Goal: Task Accomplishment & Management: Use online tool/utility

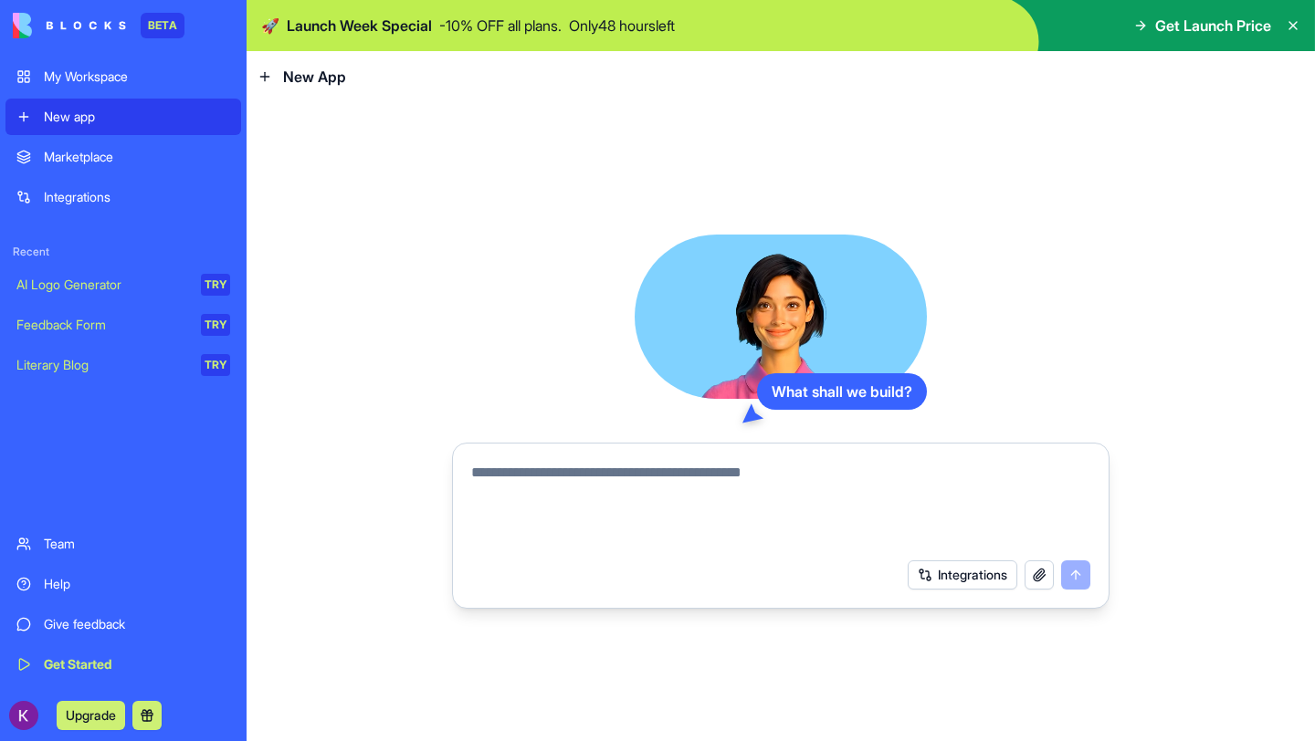
click at [683, 482] on textarea at bounding box center [780, 506] width 619 height 88
click at [484, 469] on textarea "**********" at bounding box center [780, 506] width 619 height 88
click at [773, 475] on textarea "**********" at bounding box center [780, 506] width 619 height 88
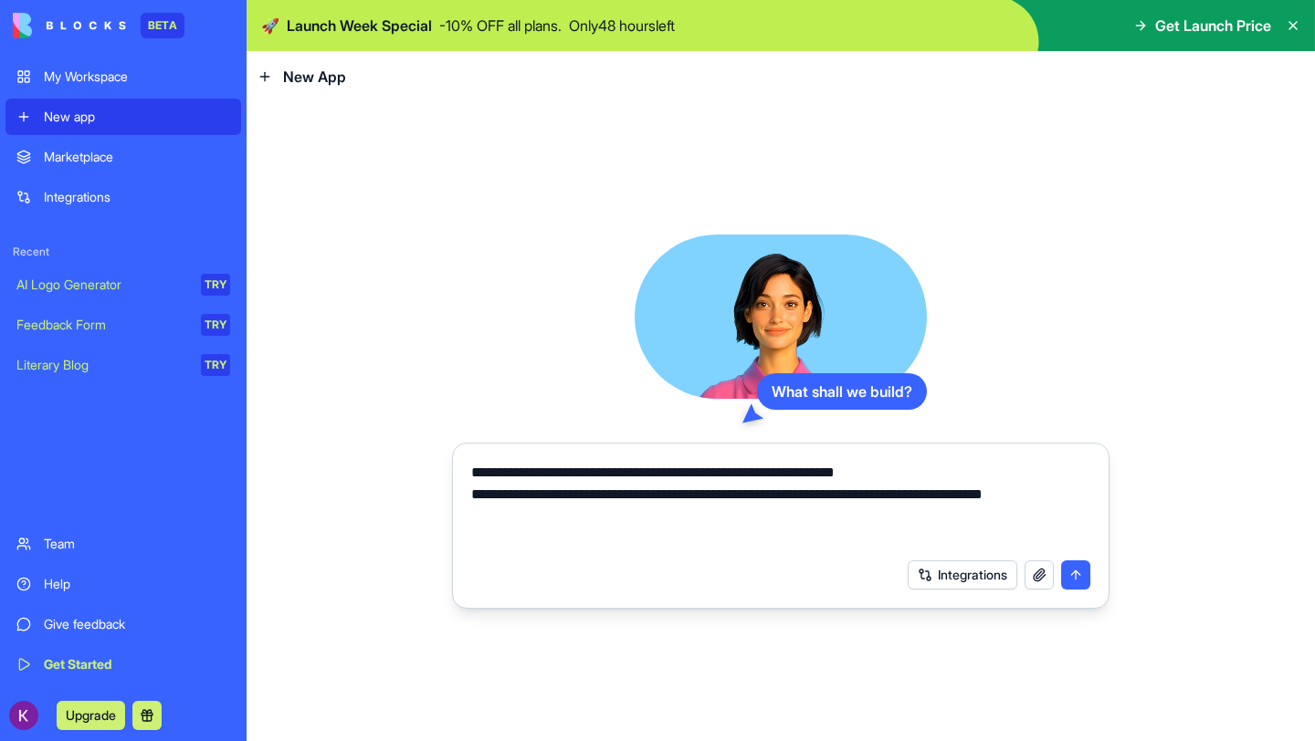
paste textarea "**********"
click at [604, 519] on textarea "**********" at bounding box center [780, 506] width 619 height 88
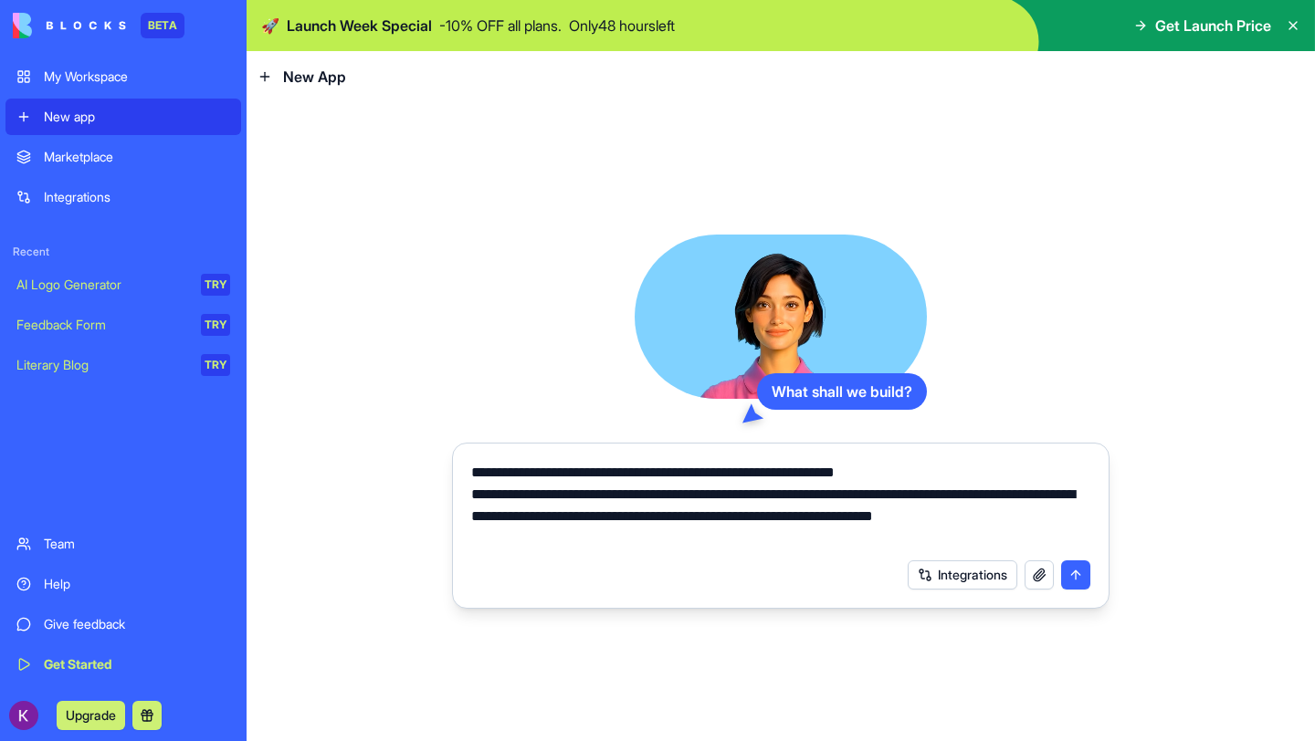
drag, startPoint x: 980, startPoint y: 496, endPoint x: 510, endPoint y: 526, distance: 471.2
click at [510, 526] on textarea "**********" at bounding box center [780, 506] width 619 height 88
click at [1011, 518] on textarea "**********" at bounding box center [780, 506] width 619 height 88
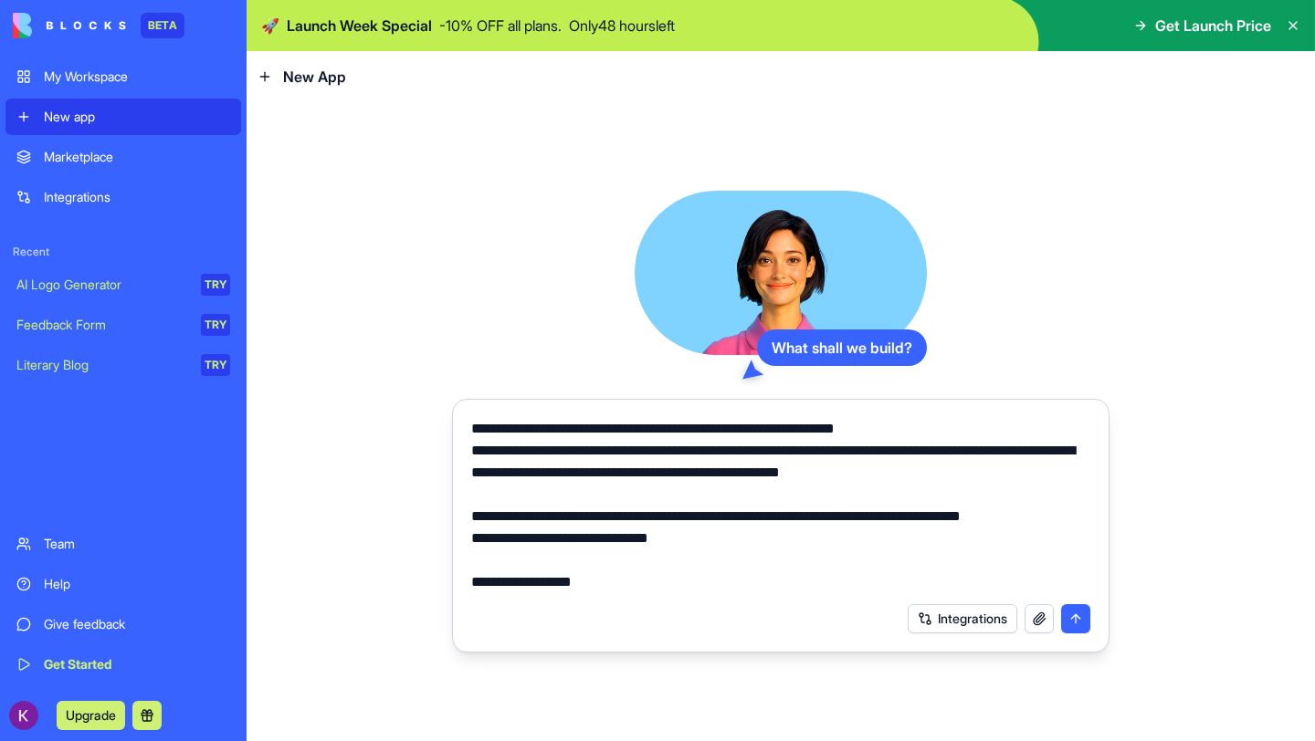
type textarea "**********"
click at [1086, 614] on button "submit" at bounding box center [1075, 618] width 29 height 29
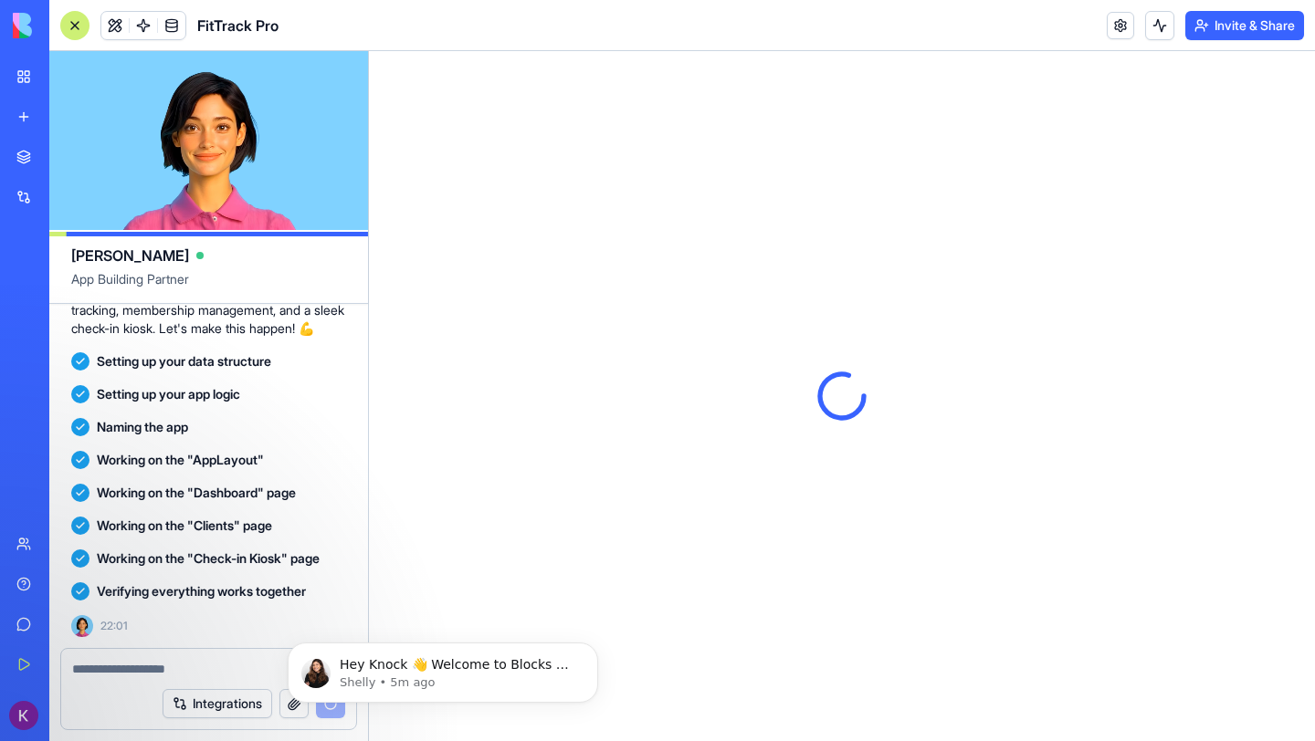
scroll to position [558, 0]
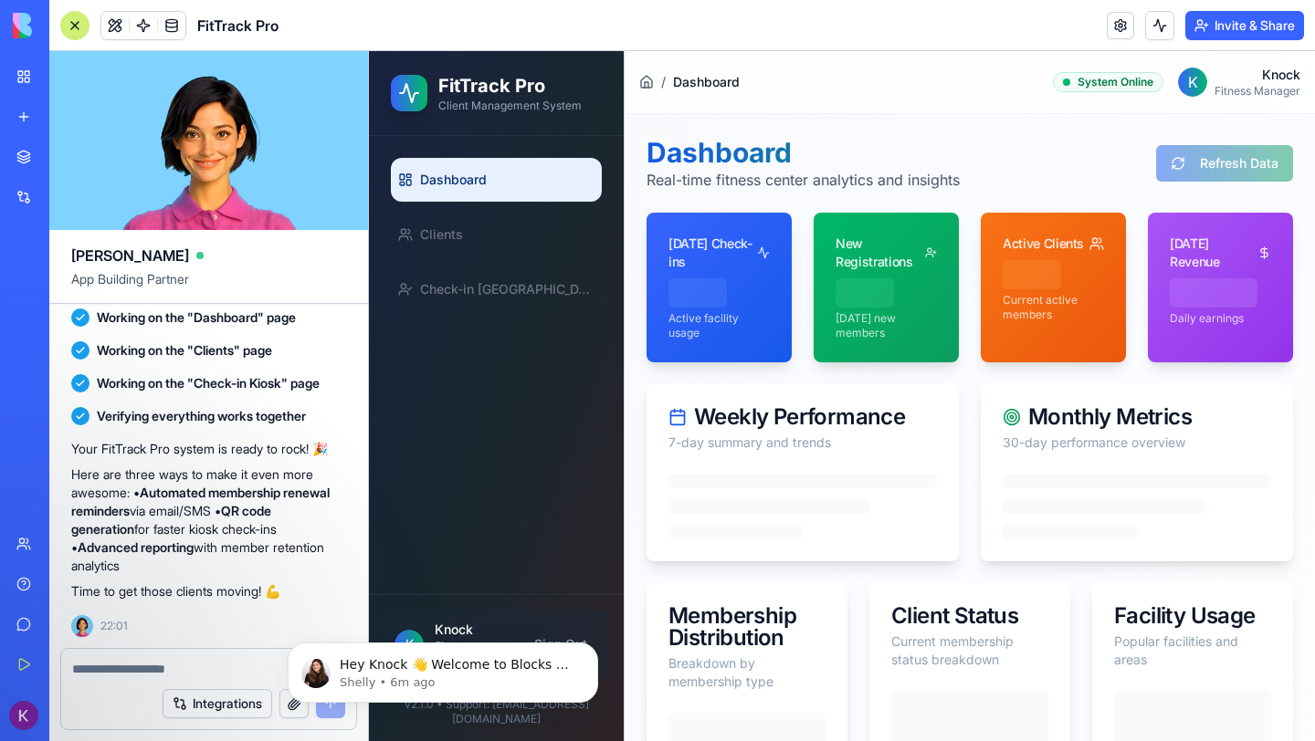
click at [636, 410] on div "Dashboard Real-time fitness center analytics and insights Refresh Data [DATE] C…" at bounding box center [970, 714] width 690 height 1200
click at [484, 237] on link "Clients" at bounding box center [496, 235] width 211 height 44
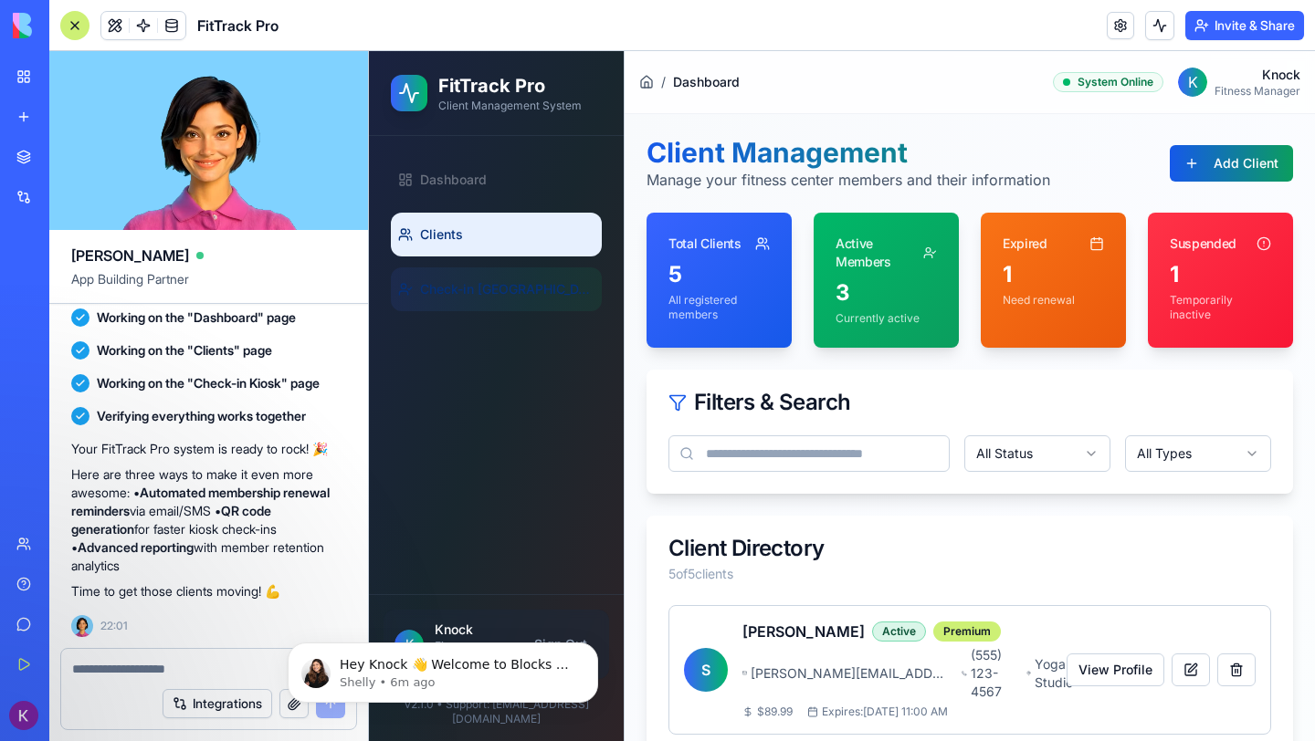
click at [502, 299] on link "Check-in [GEOGRAPHIC_DATA]" at bounding box center [496, 290] width 211 height 44
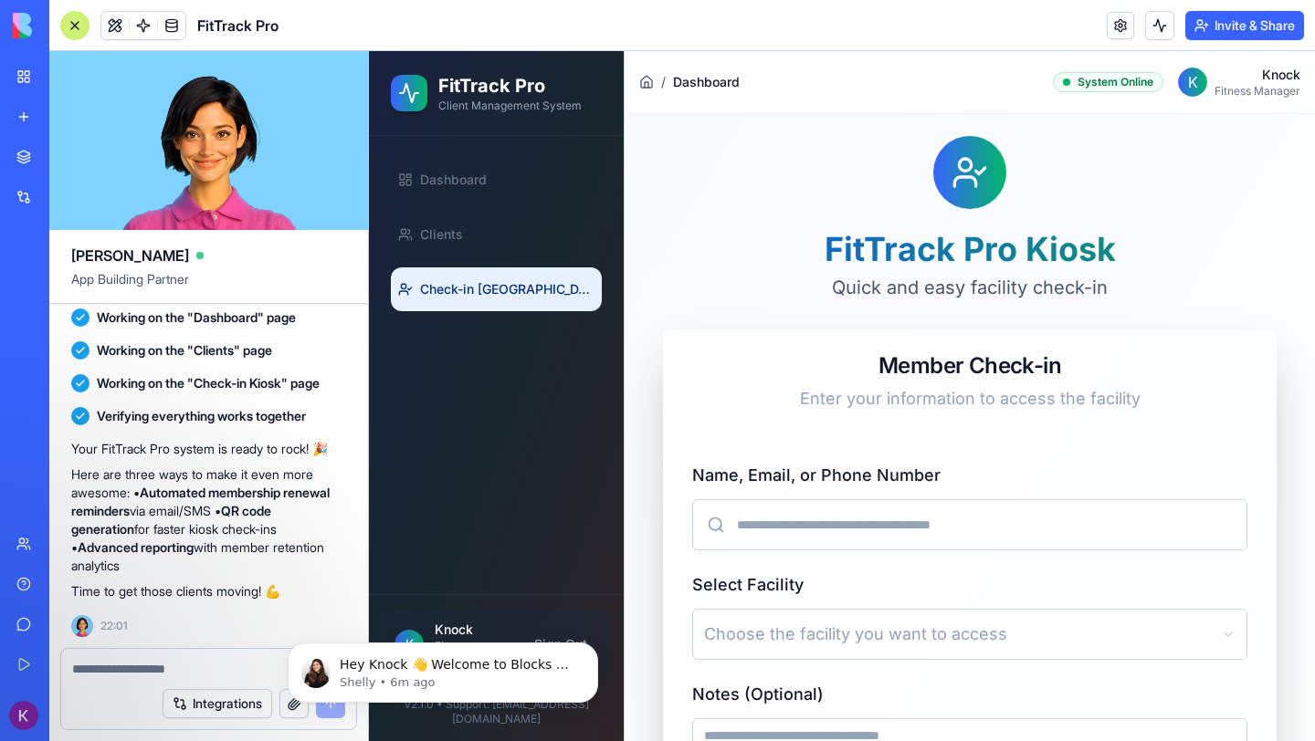
click at [745, 526] on input "Name, Email, or Phone Number" at bounding box center [969, 524] width 555 height 51
click at [503, 247] on link "Clients" at bounding box center [496, 235] width 211 height 44
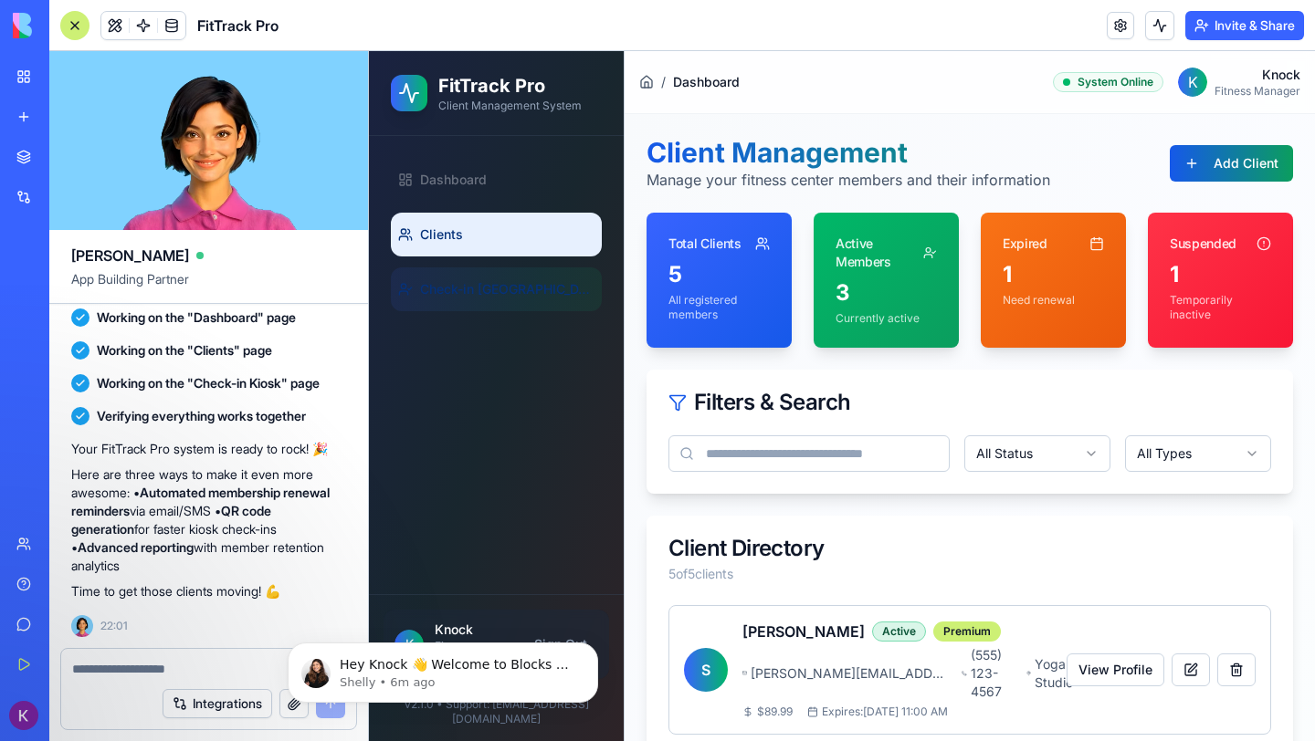
click at [444, 289] on span "Check-in [GEOGRAPHIC_DATA]" at bounding box center [507, 289] width 174 height 18
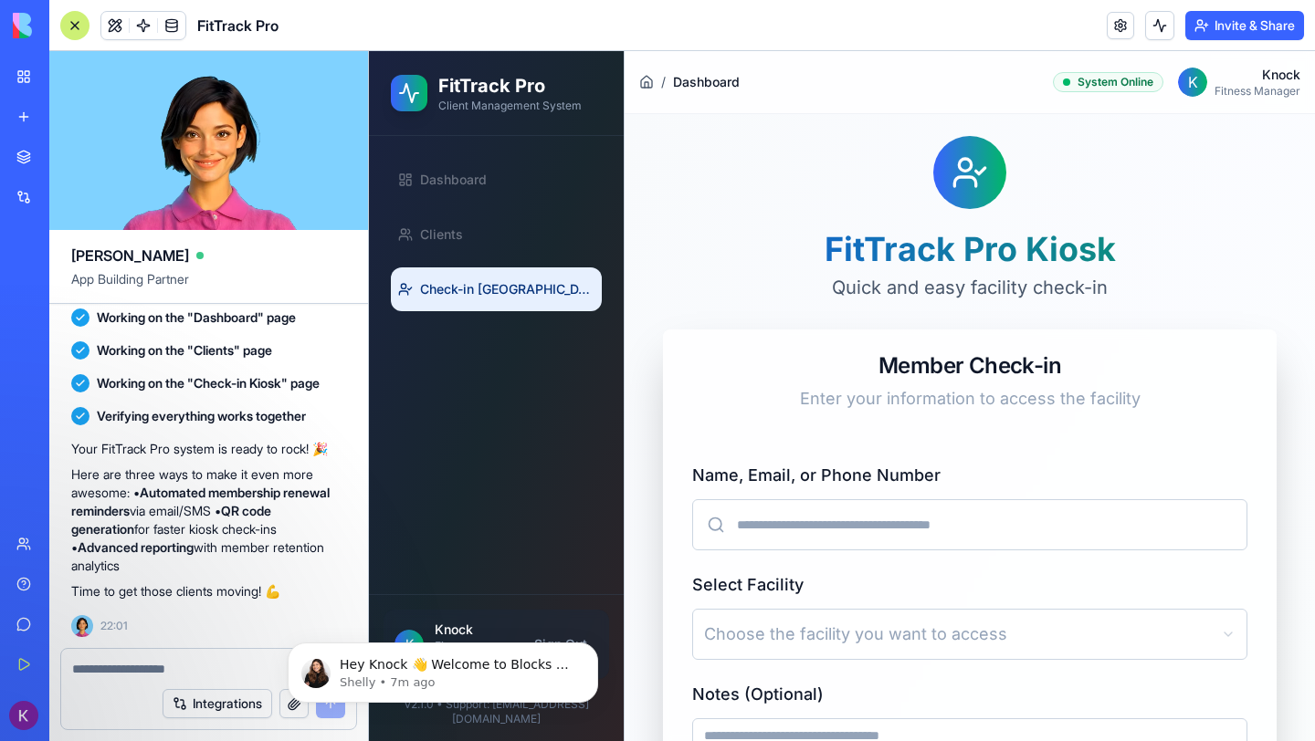
click at [750, 533] on input "Name, Email, or Phone Number" at bounding box center [969, 524] width 555 height 51
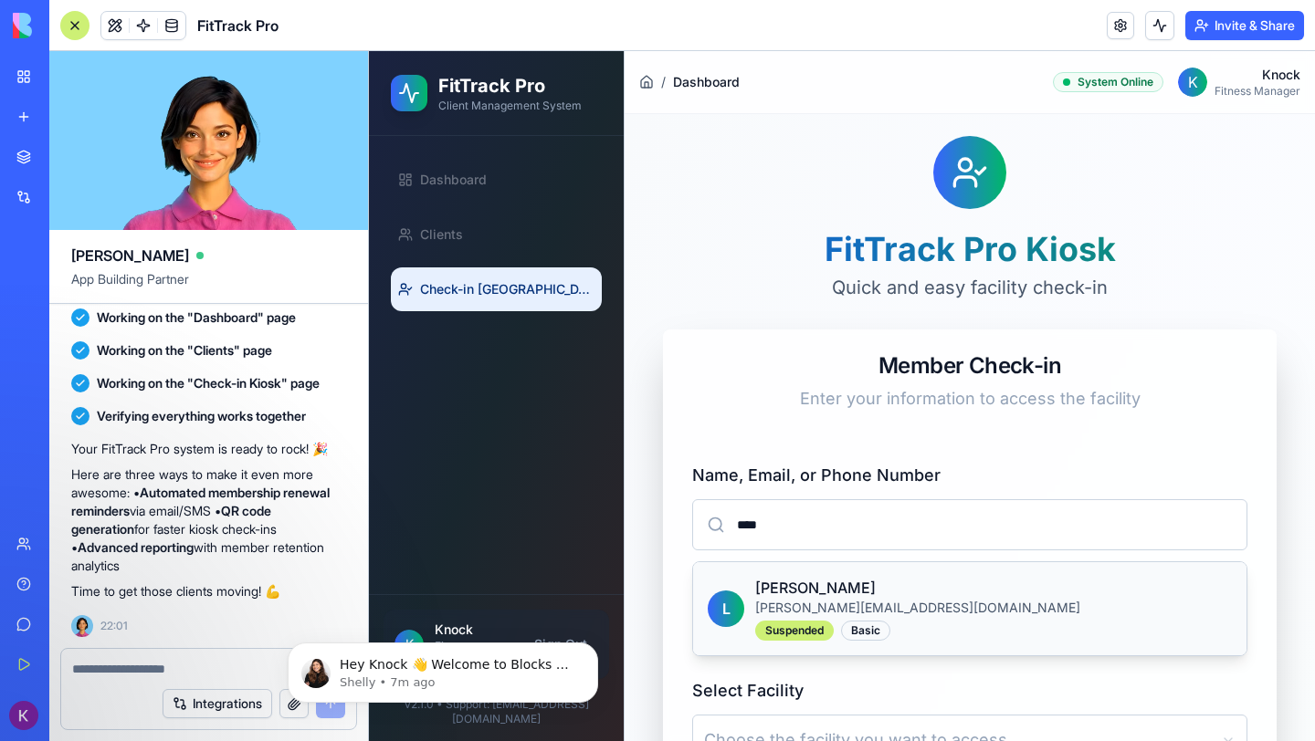
click at [779, 599] on p "[PERSON_NAME][EMAIL_ADDRESS][DOMAIN_NAME]" at bounding box center [917, 608] width 325 height 18
type input "*********"
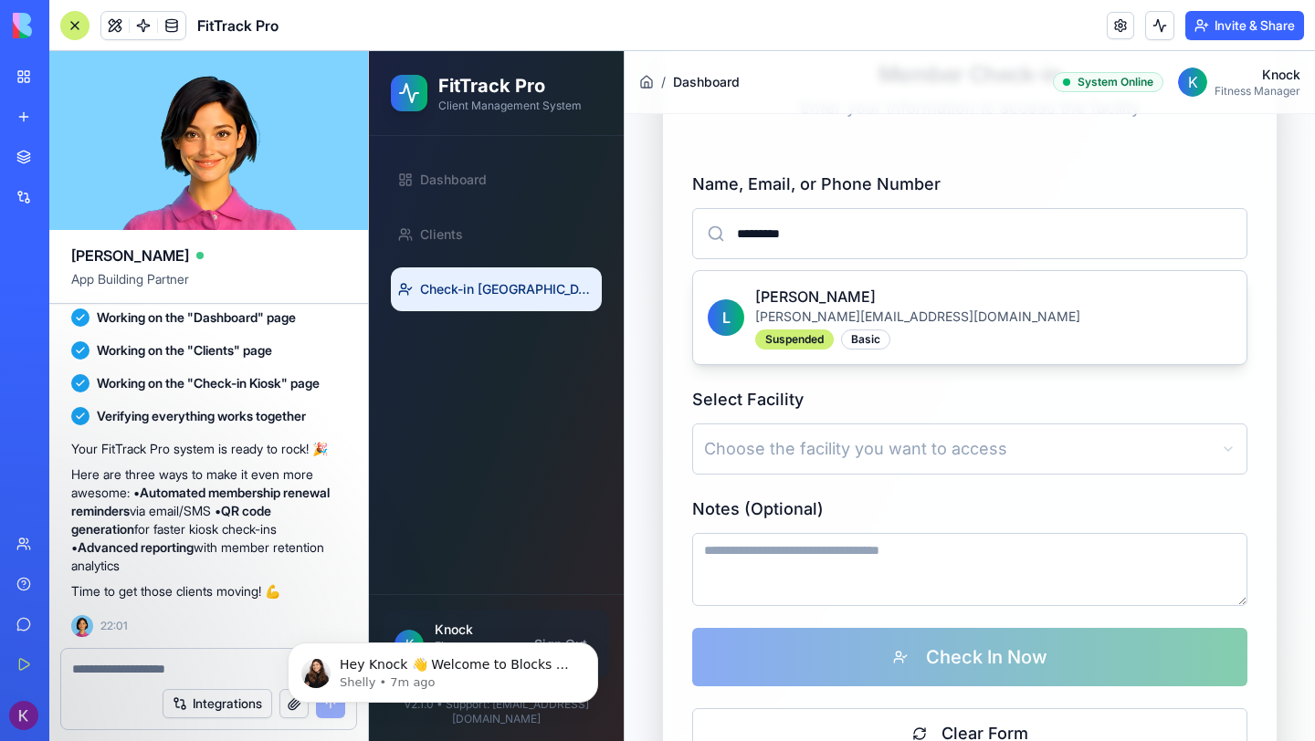
scroll to position [290, 0]
click at [814, 318] on p "[PERSON_NAME][EMAIL_ADDRESS][DOMAIN_NAME]" at bounding box center [917, 318] width 325 height 18
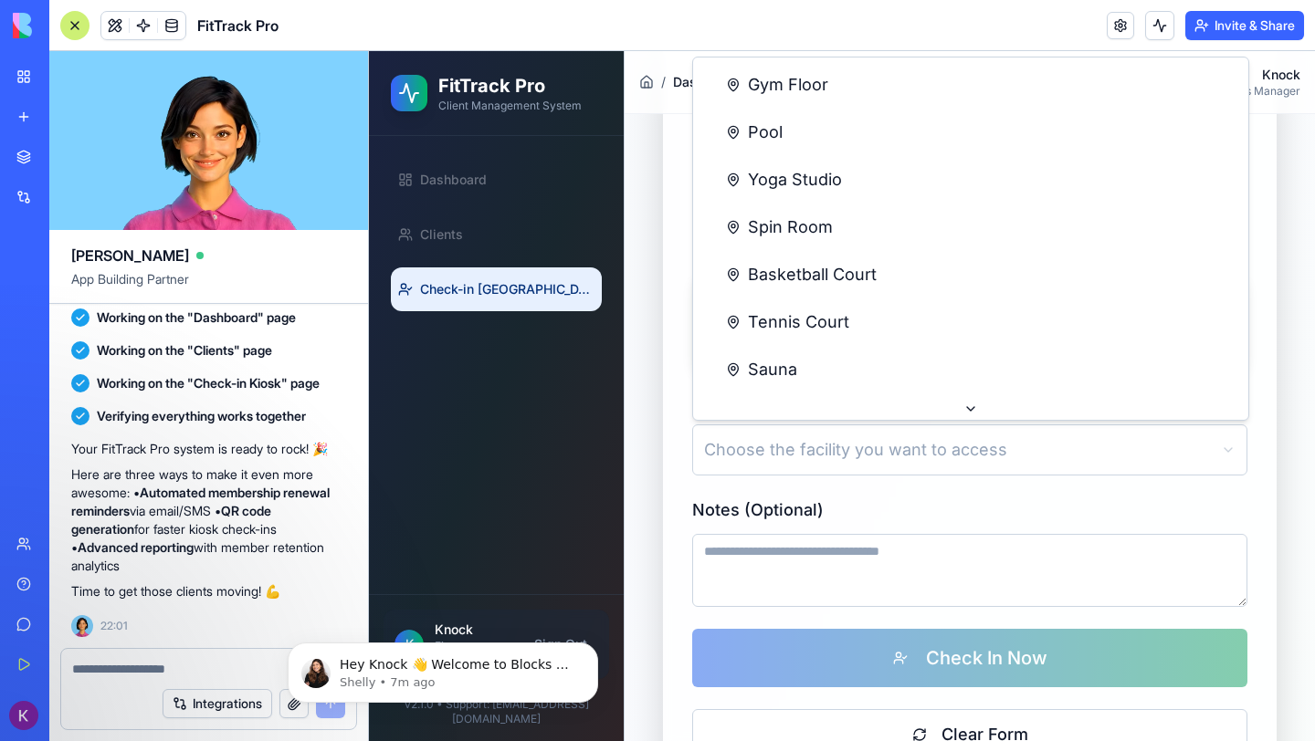
click at [828, 450] on html "FitTrack Pro Client Management System Dashboard Clients Check-in Kiosk K Knock …" at bounding box center [842, 393] width 946 height 1265
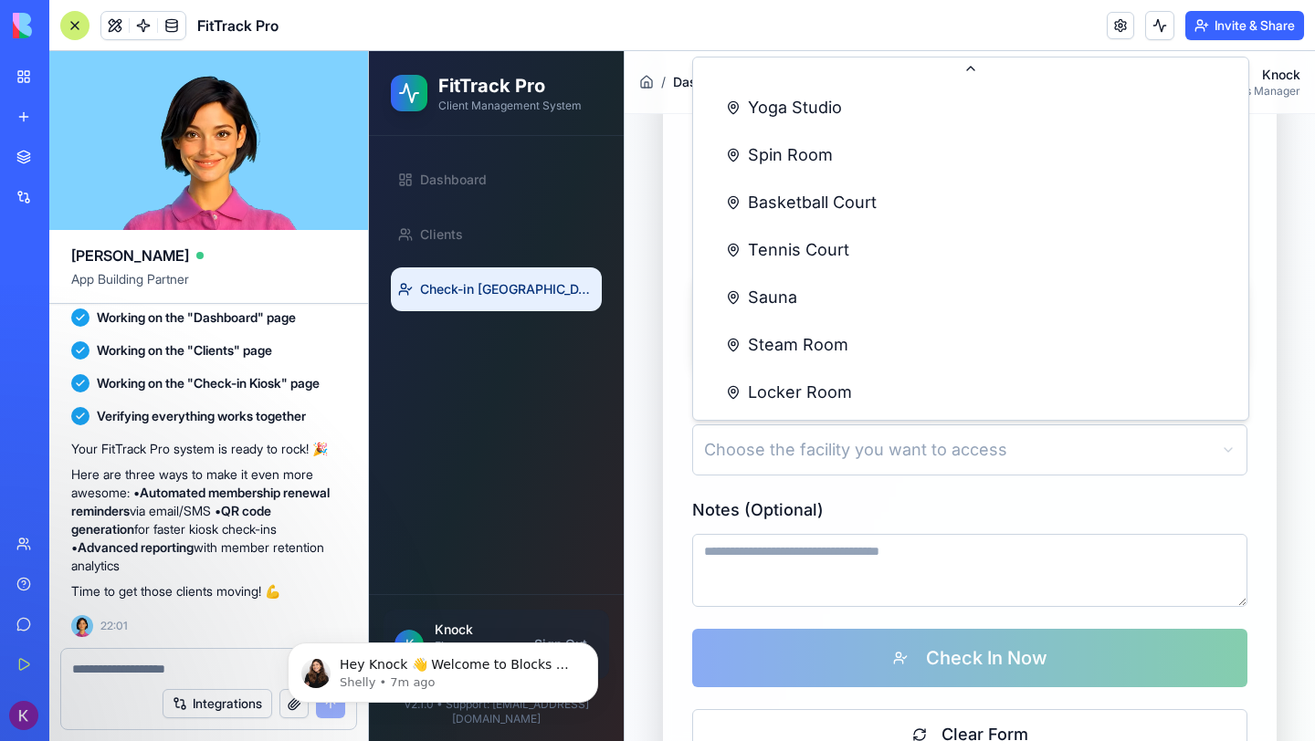
scroll to position [0, 0]
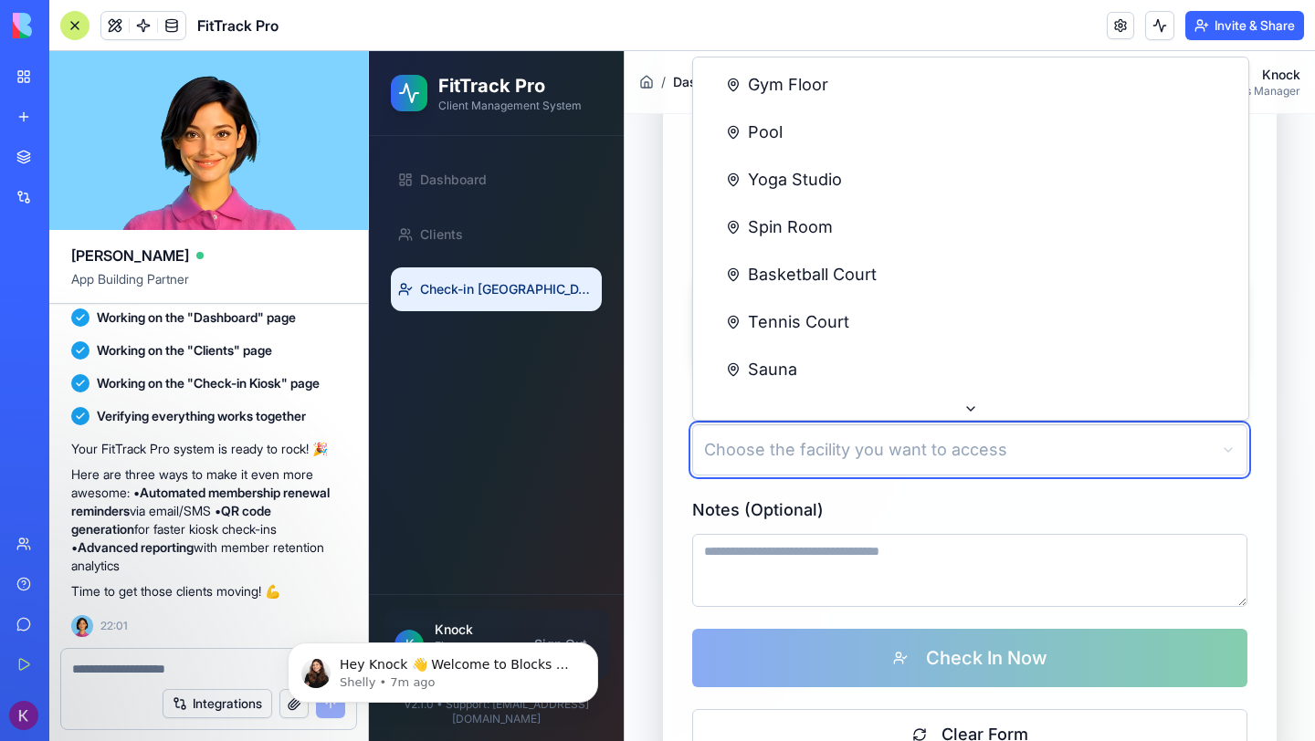
click at [686, 429] on html "FitTrack Pro Client Management System Dashboard Clients Check-in Kiosk K Knock …" at bounding box center [842, 393] width 946 height 1265
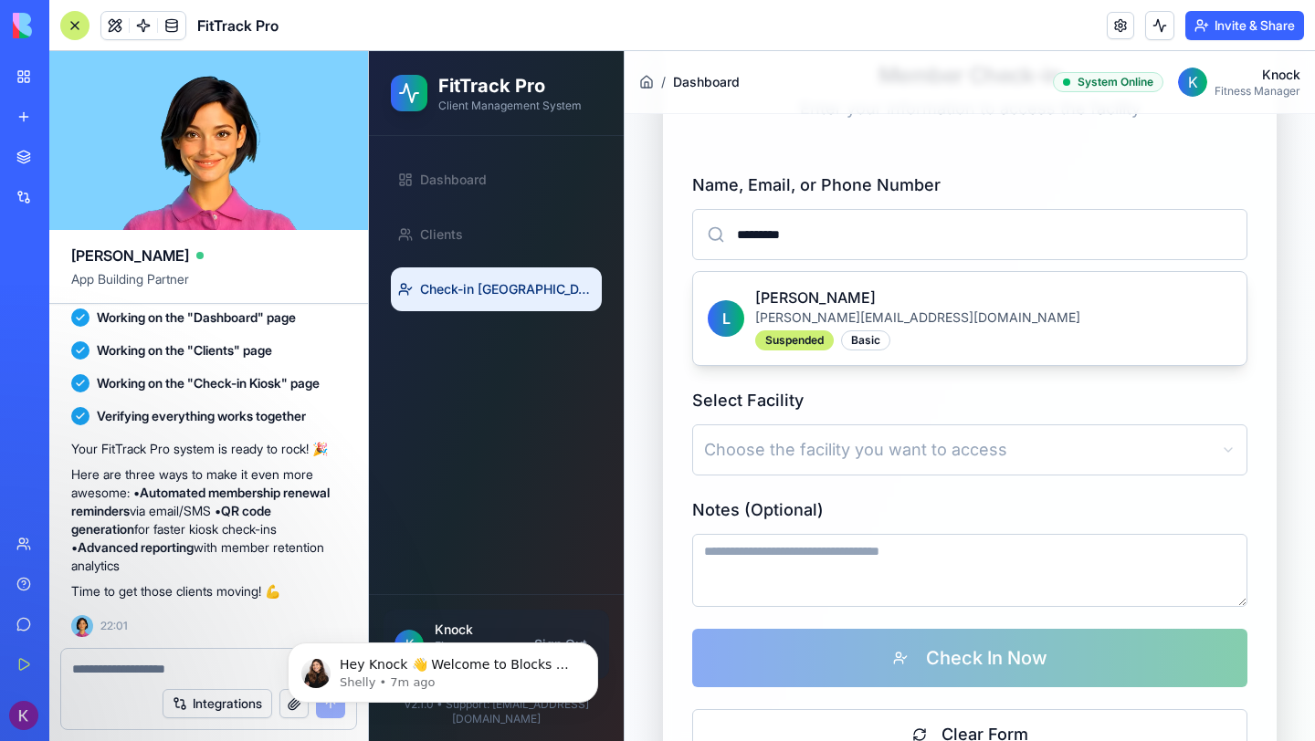
click at [877, 664] on div "Name, Email, or Phone Number ********* [PERSON_NAME] [PERSON_NAME][EMAIL_ADDRES…" at bounding box center [970, 466] width 614 height 646
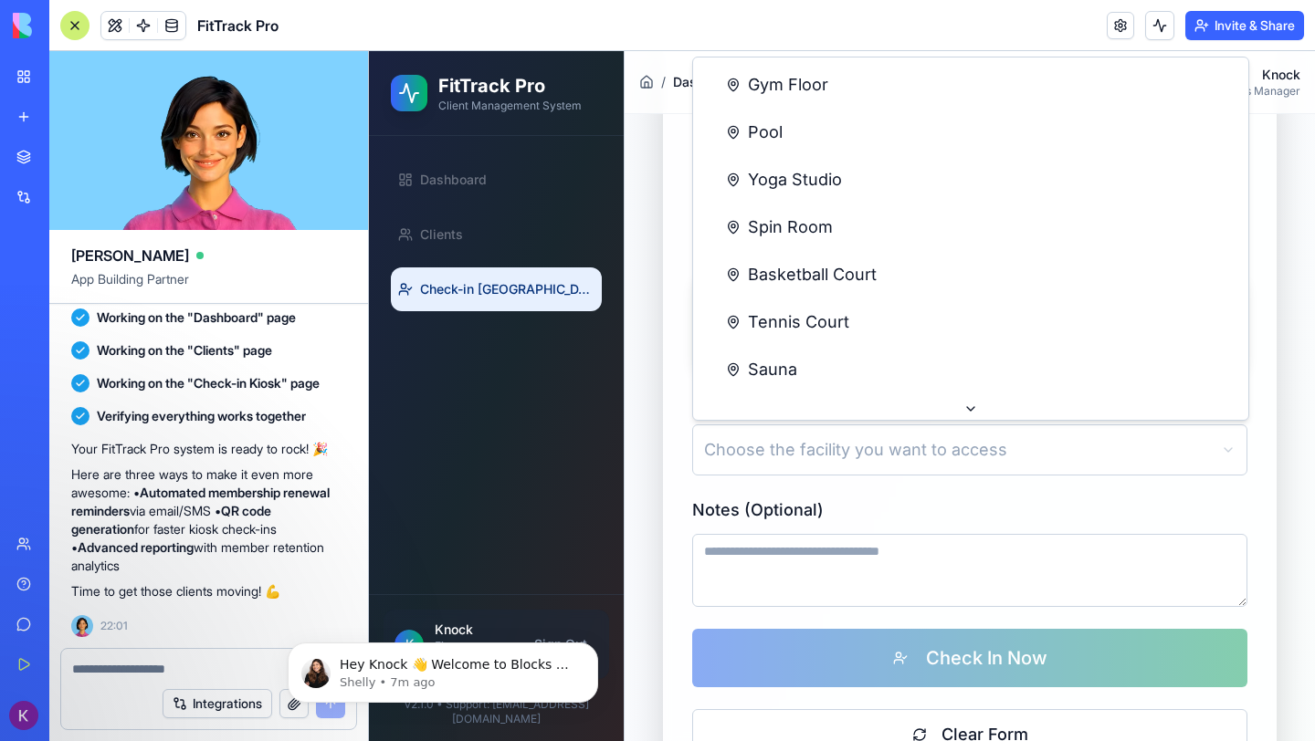
click at [847, 466] on html "FitTrack Pro Client Management System Dashboard Clients Check-in Kiosk K Knock …" at bounding box center [842, 393] width 946 height 1265
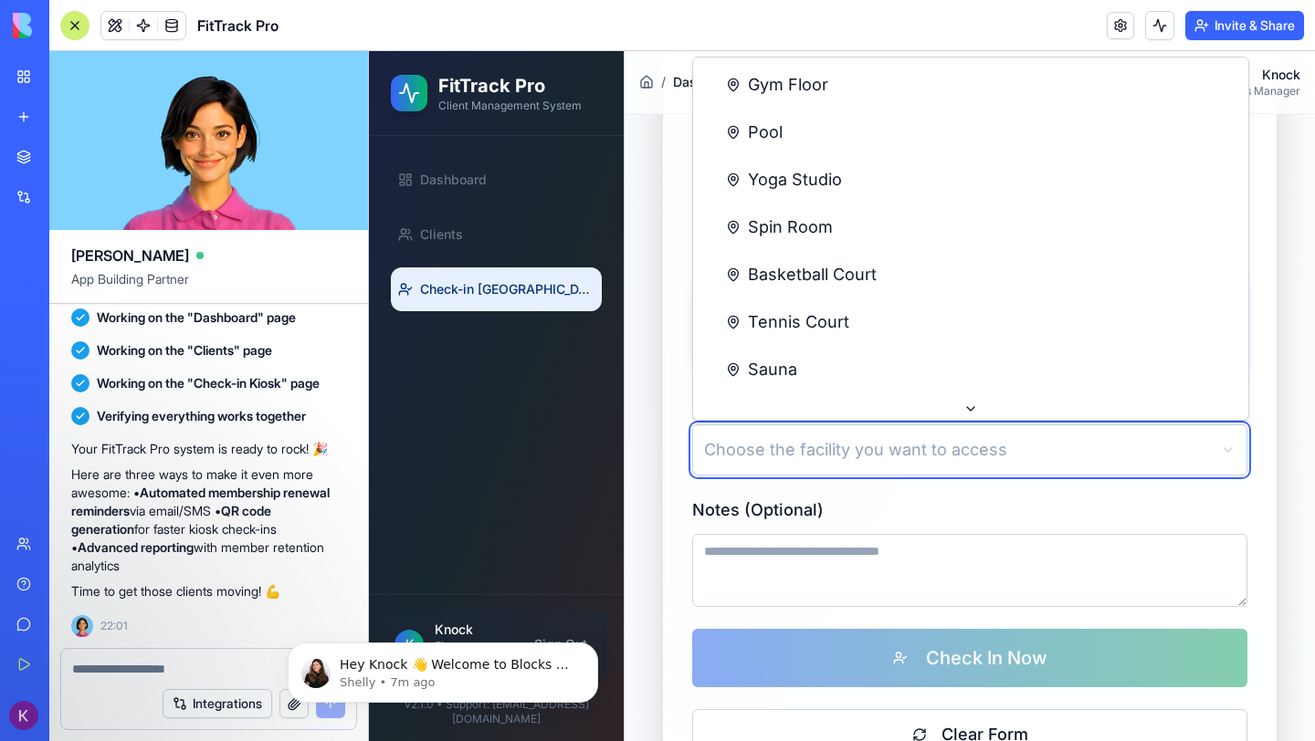
click at [660, 517] on html "FitTrack Pro Client Management System Dashboard Clients Check-in Kiosk K Knock …" at bounding box center [842, 393] width 946 height 1265
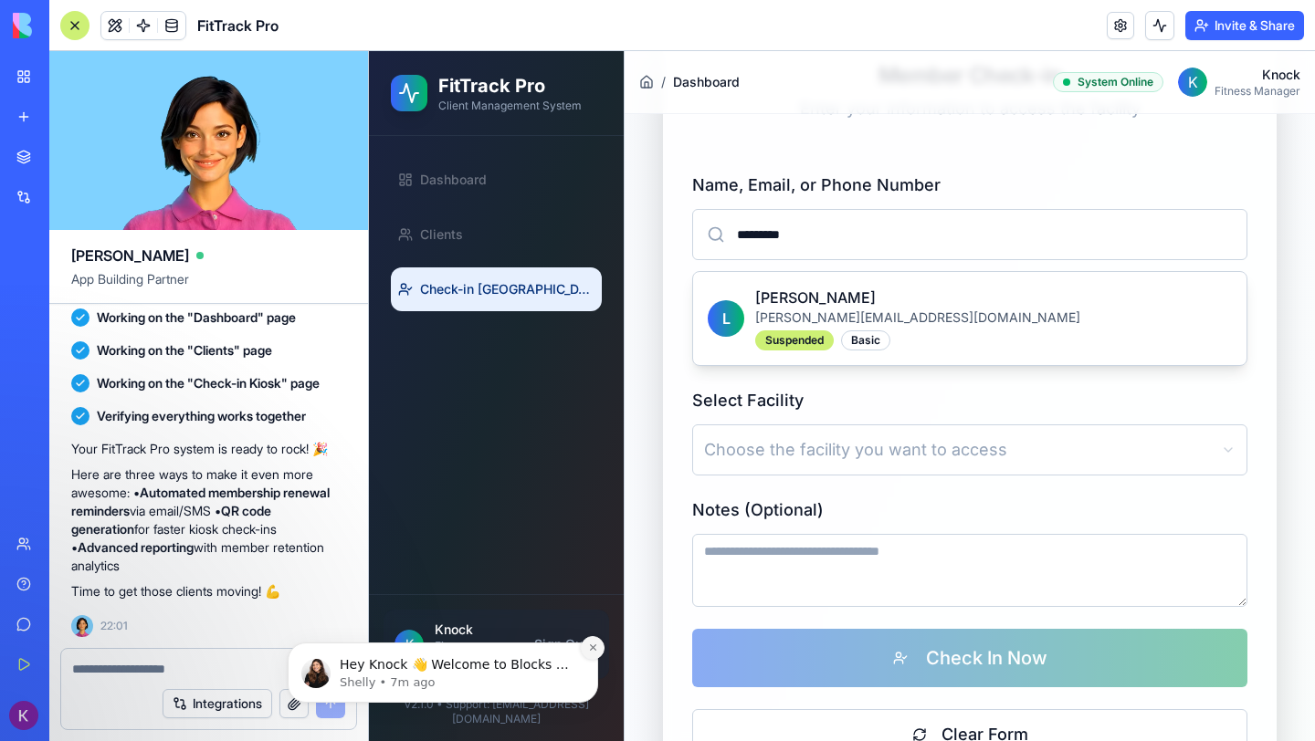
click at [593, 645] on icon "Dismiss notification" at bounding box center [593, 648] width 10 height 10
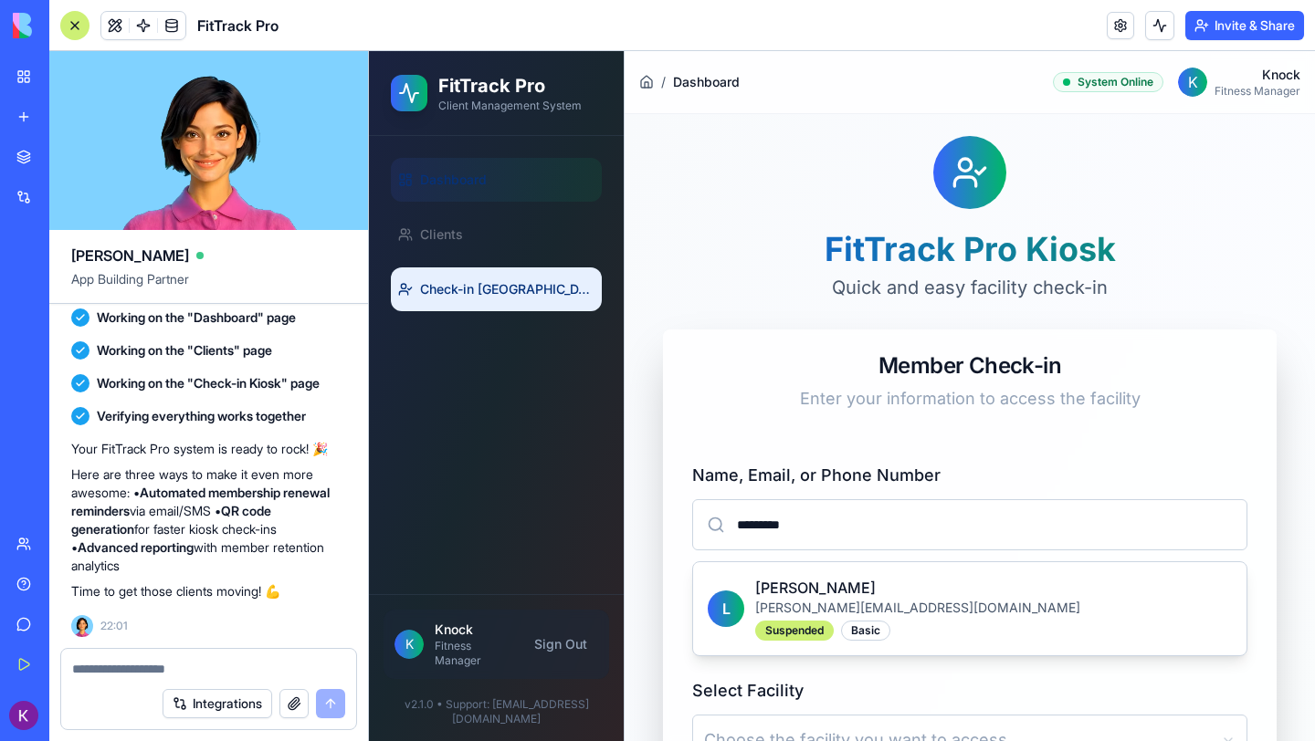
click at [490, 200] on link "Dashboard" at bounding box center [496, 180] width 211 height 44
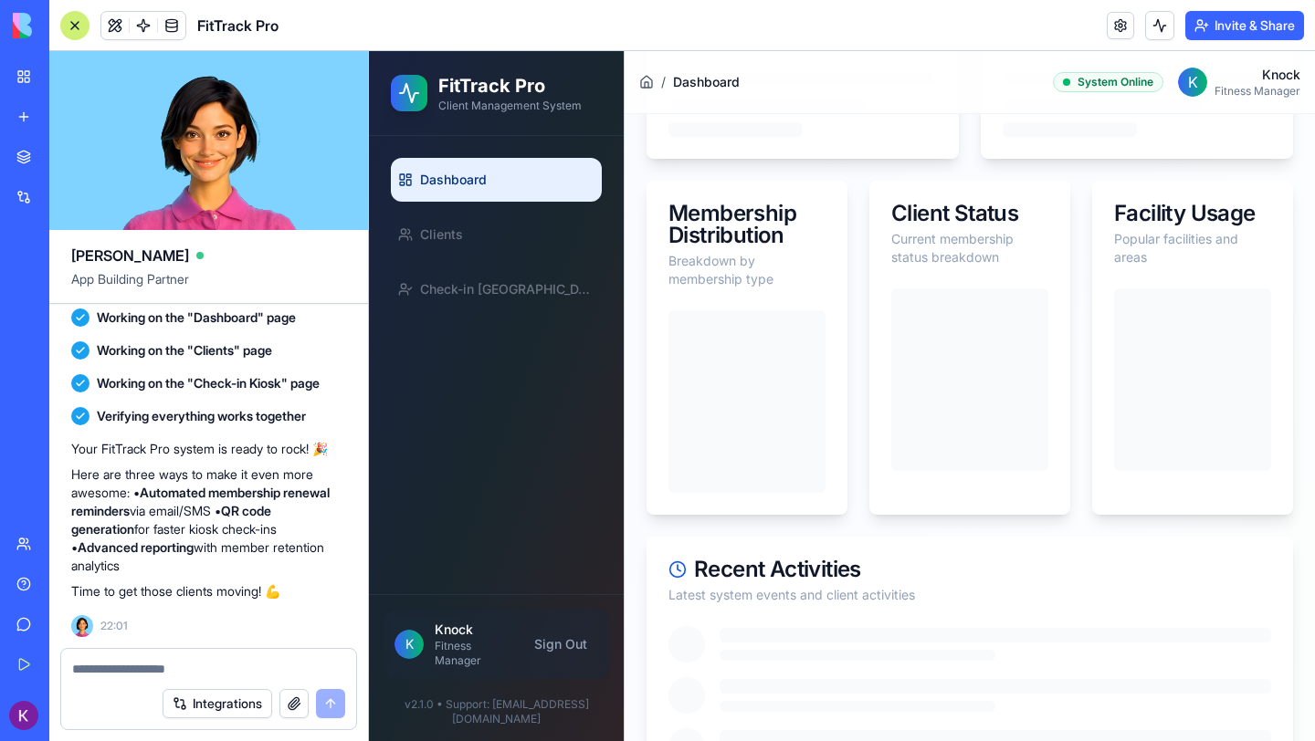
scroll to position [573, 0]
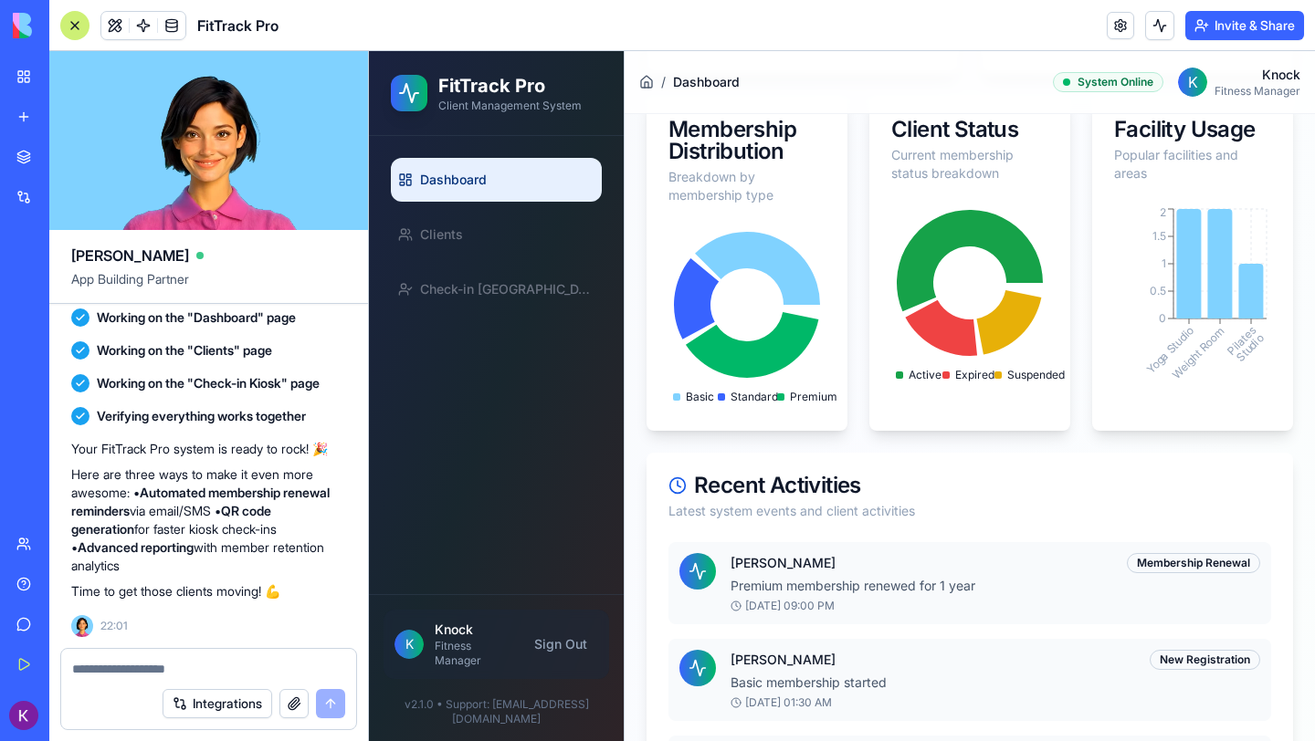
click at [425, 662] on div "K Knock Fitness Manager Sign Out" at bounding box center [497, 644] width 226 height 69
click at [404, 659] on span "K" at bounding box center [408, 644] width 29 height 29
click at [445, 639] on p "Knock" at bounding box center [474, 630] width 78 height 18
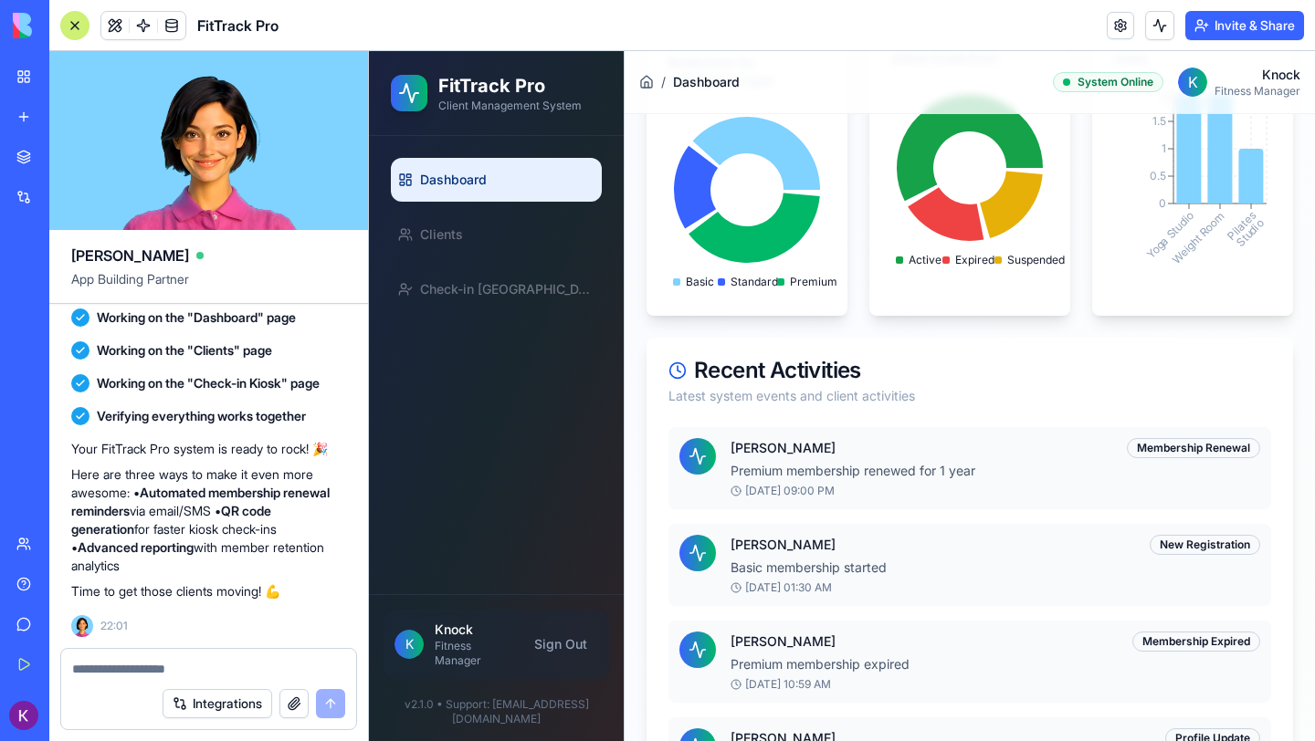
scroll to position [887, 0]
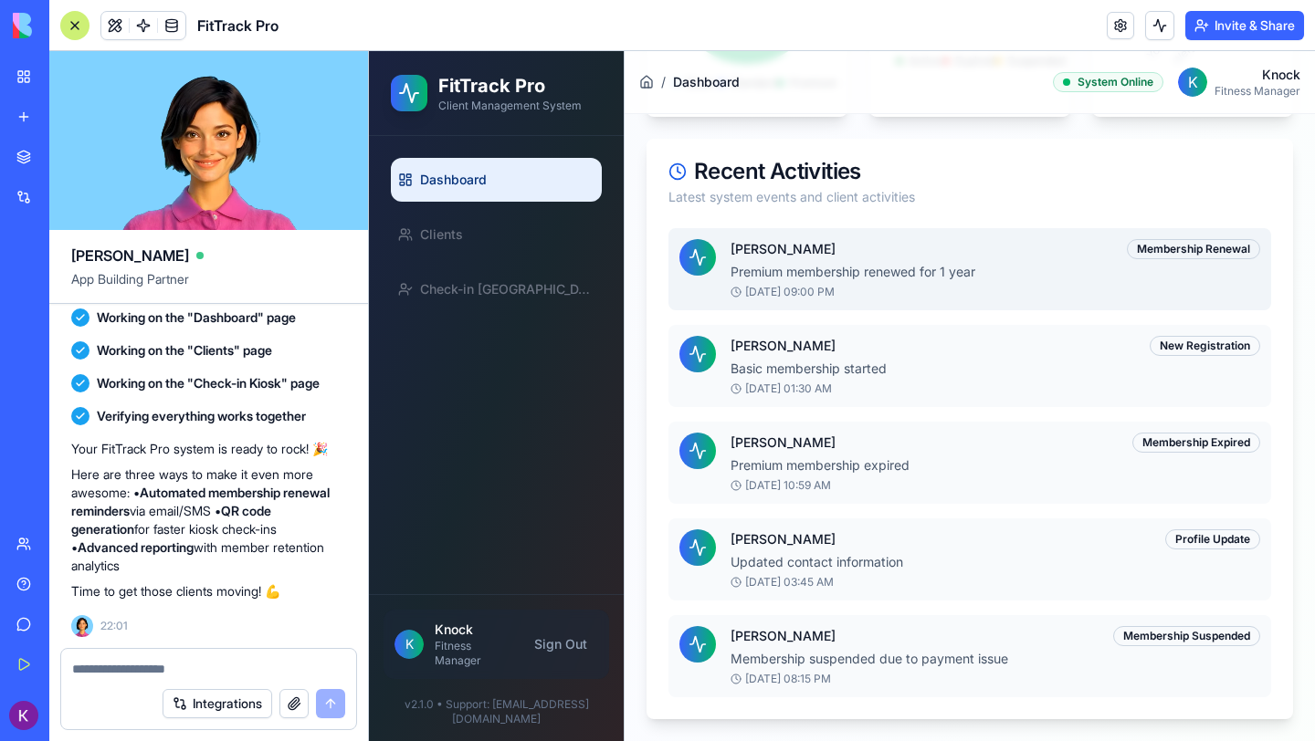
click at [767, 273] on p "Premium membership renewed for 1 year" at bounding box center [995, 272] width 530 height 18
click at [796, 243] on p "[PERSON_NAME]" at bounding box center [782, 249] width 105 height 18
click at [1176, 247] on div "Membership Renewal" at bounding box center [1193, 249] width 133 height 20
click at [1182, 343] on div "New Registration" at bounding box center [1205, 346] width 110 height 20
click at [843, 365] on p "Basic membership started" at bounding box center [995, 369] width 530 height 18
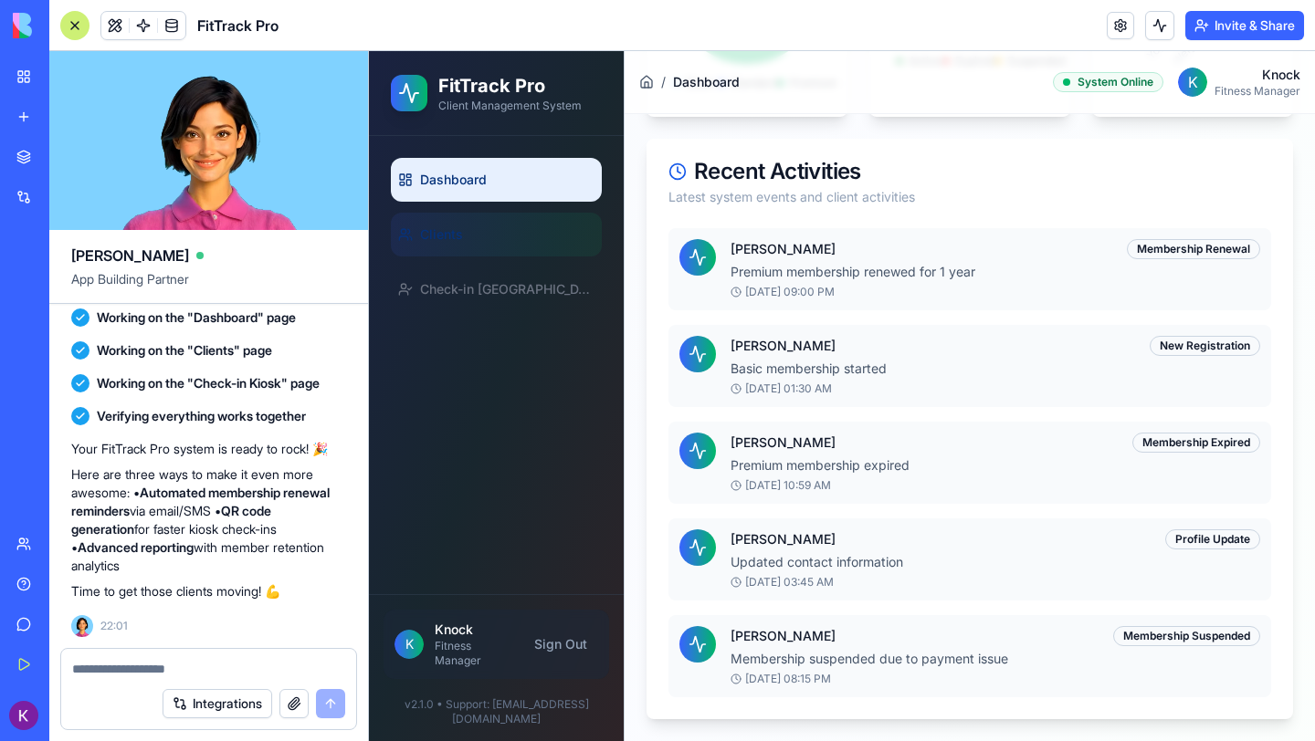
click at [484, 247] on link "Clients" at bounding box center [496, 235] width 211 height 44
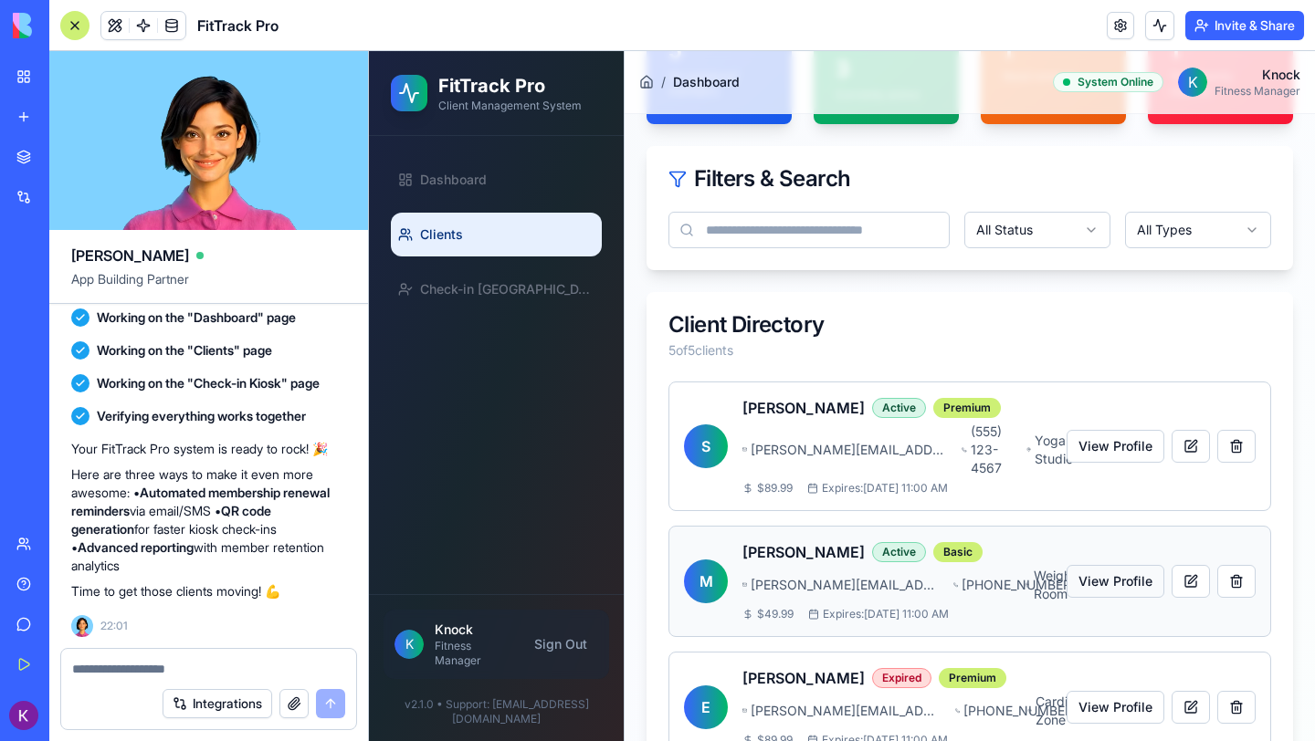
scroll to position [136, 0]
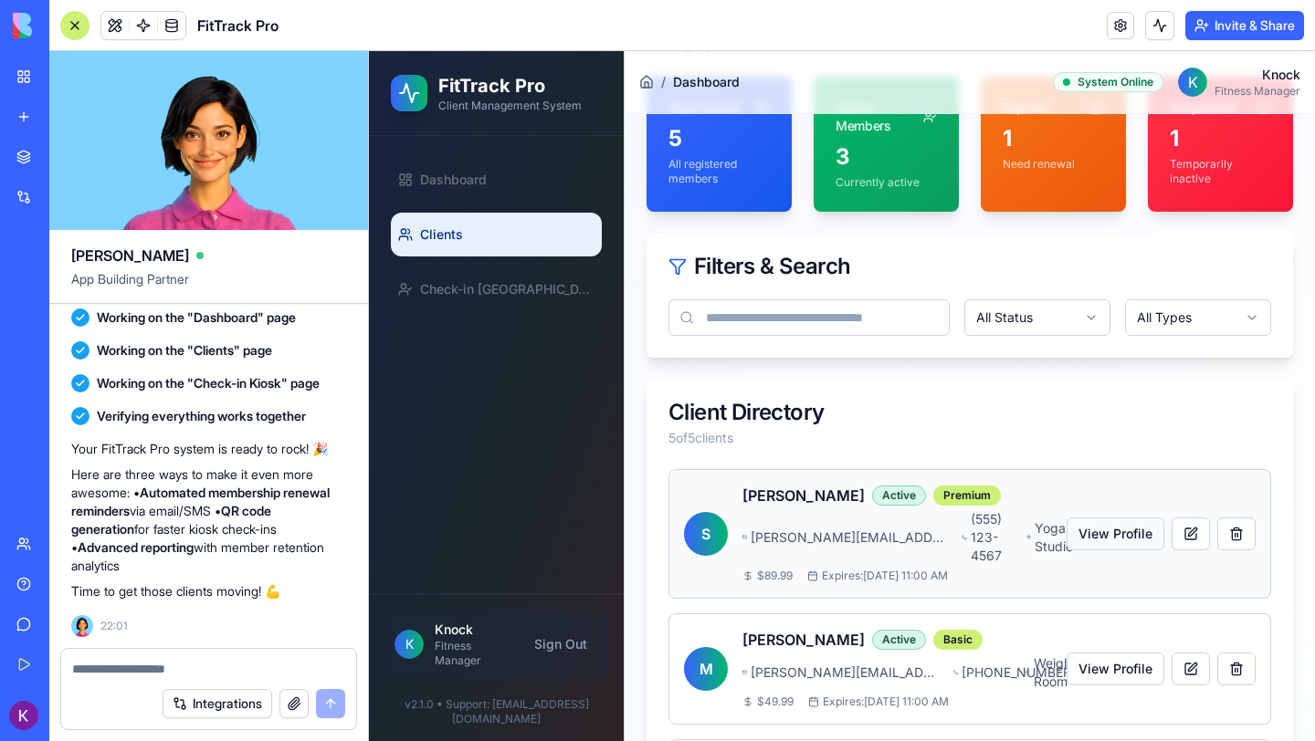
click at [1106, 531] on button "View Profile" at bounding box center [1116, 534] width 98 height 33
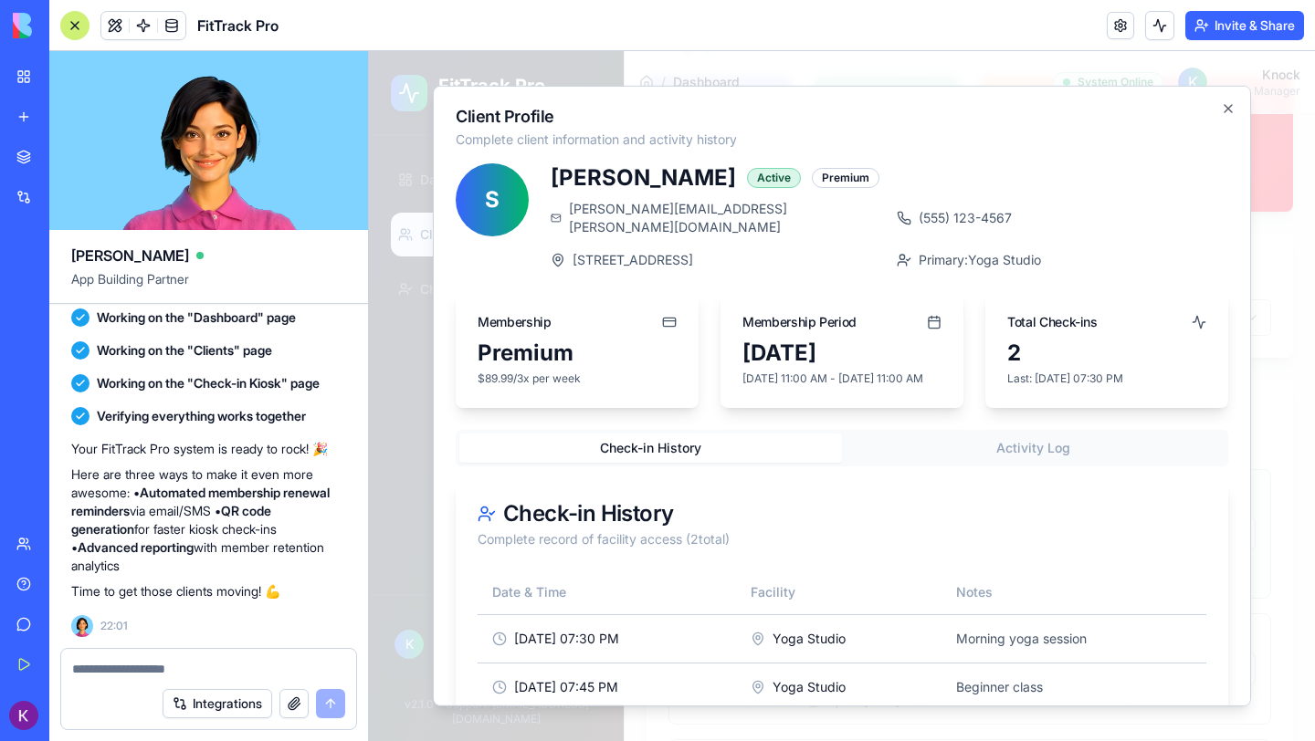
scroll to position [45, 0]
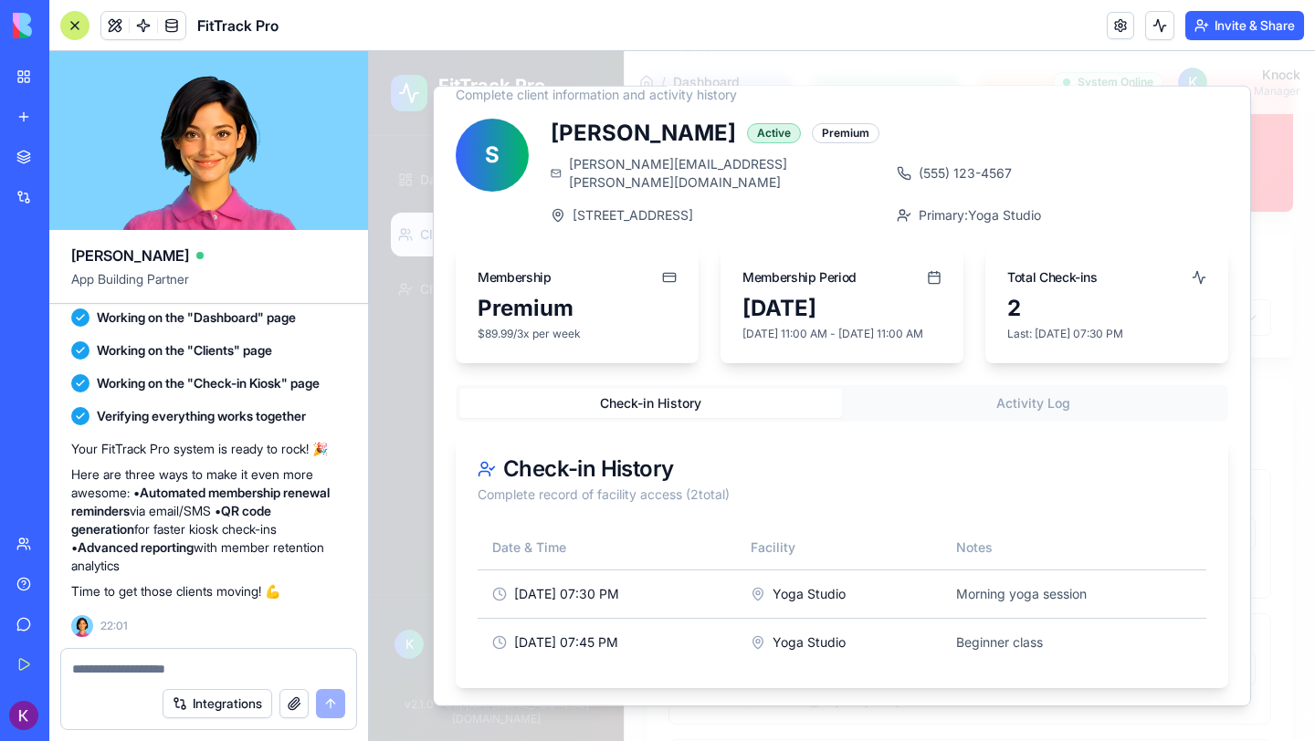
click at [812, 140] on div "Premium" at bounding box center [846, 133] width 68 height 20
click at [747, 138] on div "Active" at bounding box center [774, 133] width 54 height 20
click at [835, 137] on div "Premium" at bounding box center [846, 133] width 68 height 20
click at [1303, 391] on div at bounding box center [842, 396] width 946 height 690
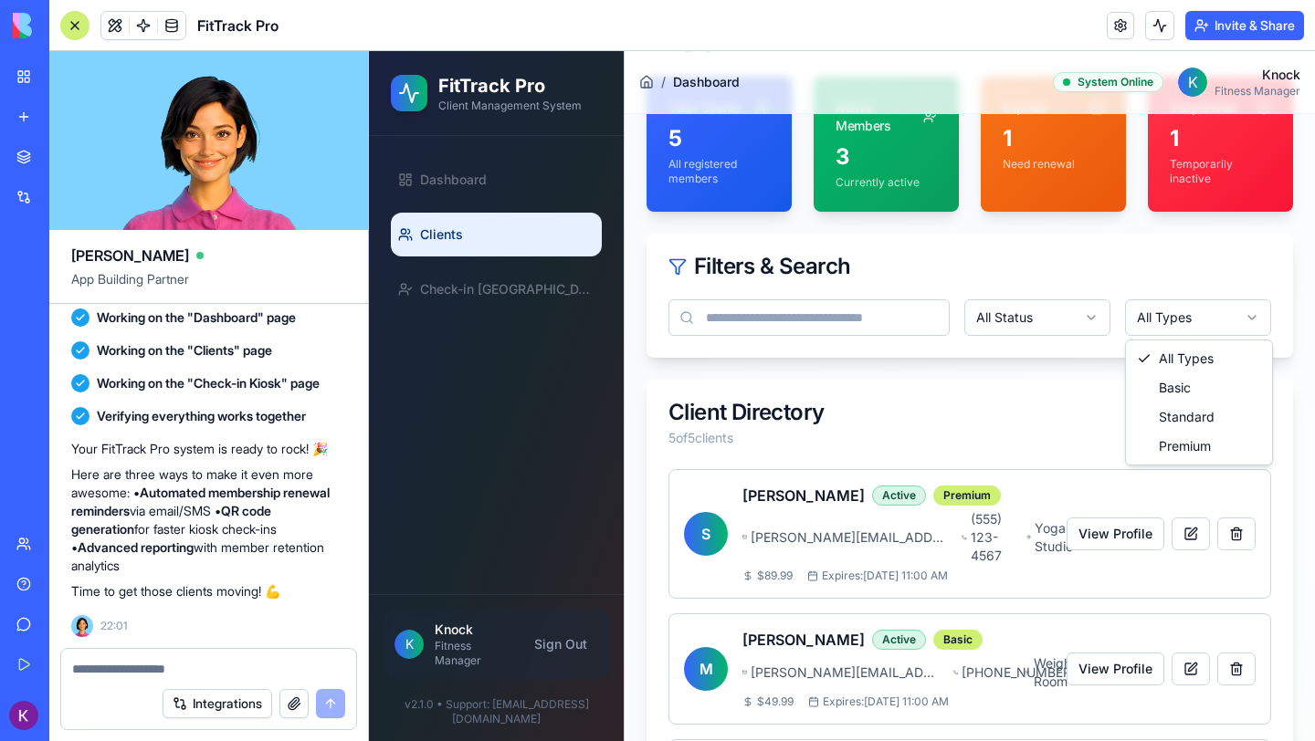
click at [1189, 320] on html "FitTrack Pro Client Management System Dashboard Clients Check-in Kiosk K Knock …" at bounding box center [842, 531] width 946 height 1232
click at [1080, 402] on html "FitTrack Pro Client Management System Dashboard Clients Check-in Kiosk K Knock …" at bounding box center [842, 531] width 946 height 1232
click at [1187, 523] on button at bounding box center [1191, 534] width 38 height 33
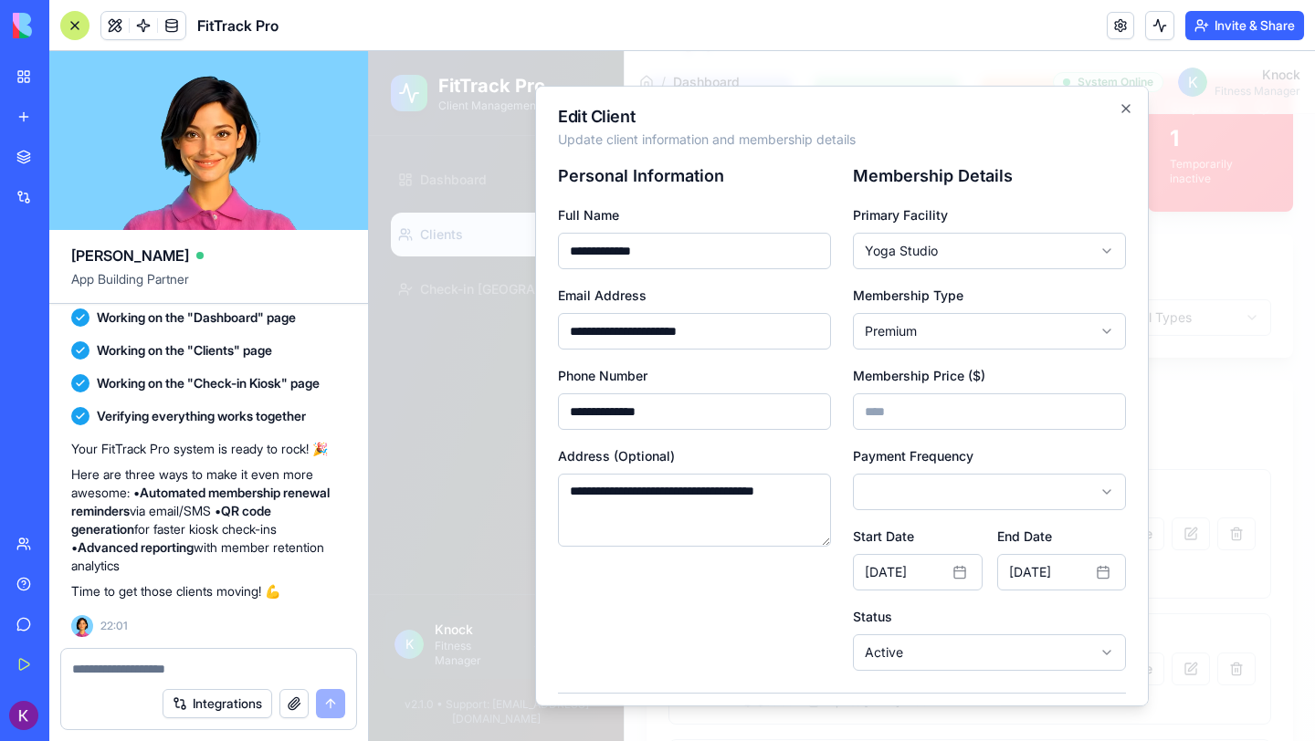
click at [1068, 247] on body "FitTrack Pro Client Management System Dashboard Clients Check-in Kiosk K Knock …" at bounding box center [842, 531] width 946 height 1232
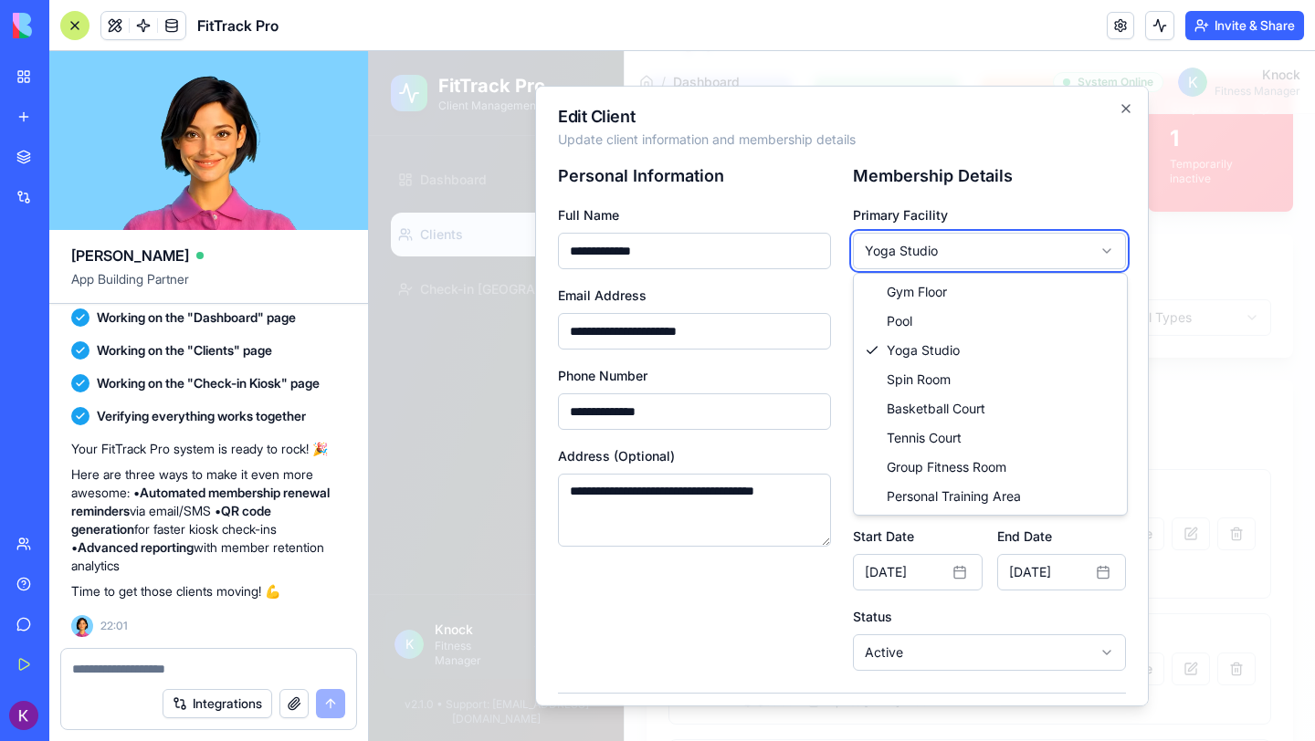
click at [807, 573] on body "FitTrack Pro Client Management System Dashboard Clients Check-in Kiosk K Knock …" at bounding box center [842, 531] width 946 height 1232
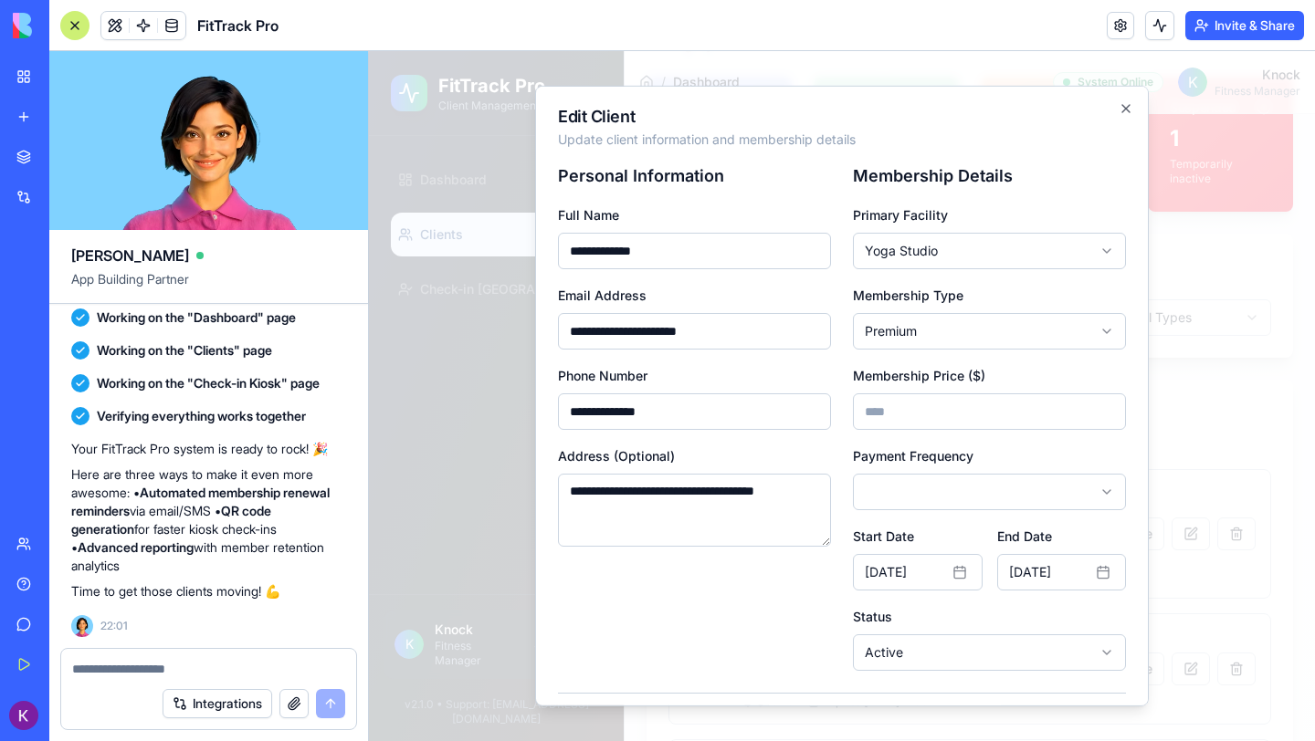
click at [895, 320] on body "FitTrack Pro Client Management System Dashboard Clients Check-in Kiosk K Knock …" at bounding box center [842, 531] width 946 height 1232
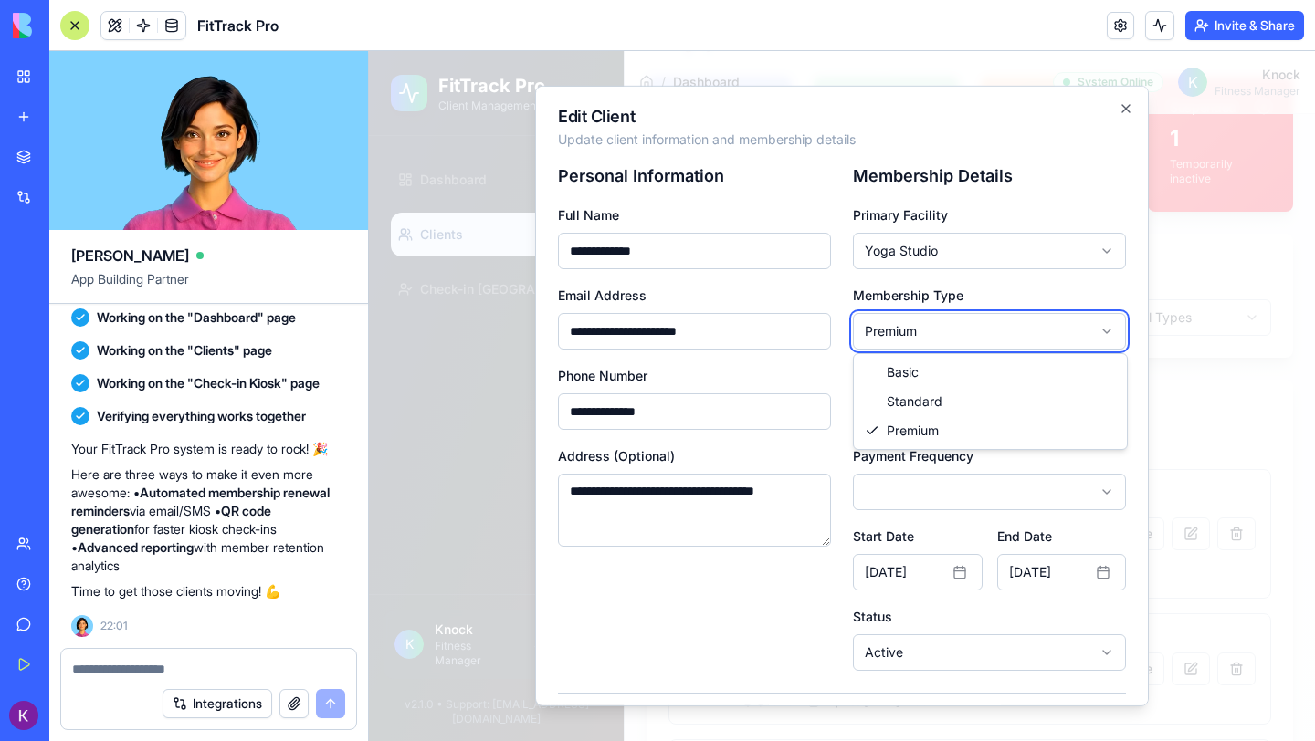
click at [895, 320] on body "FitTrack Pro Client Management System Dashboard Clients Check-in Kiosk K Knock …" at bounding box center [842, 531] width 946 height 1232
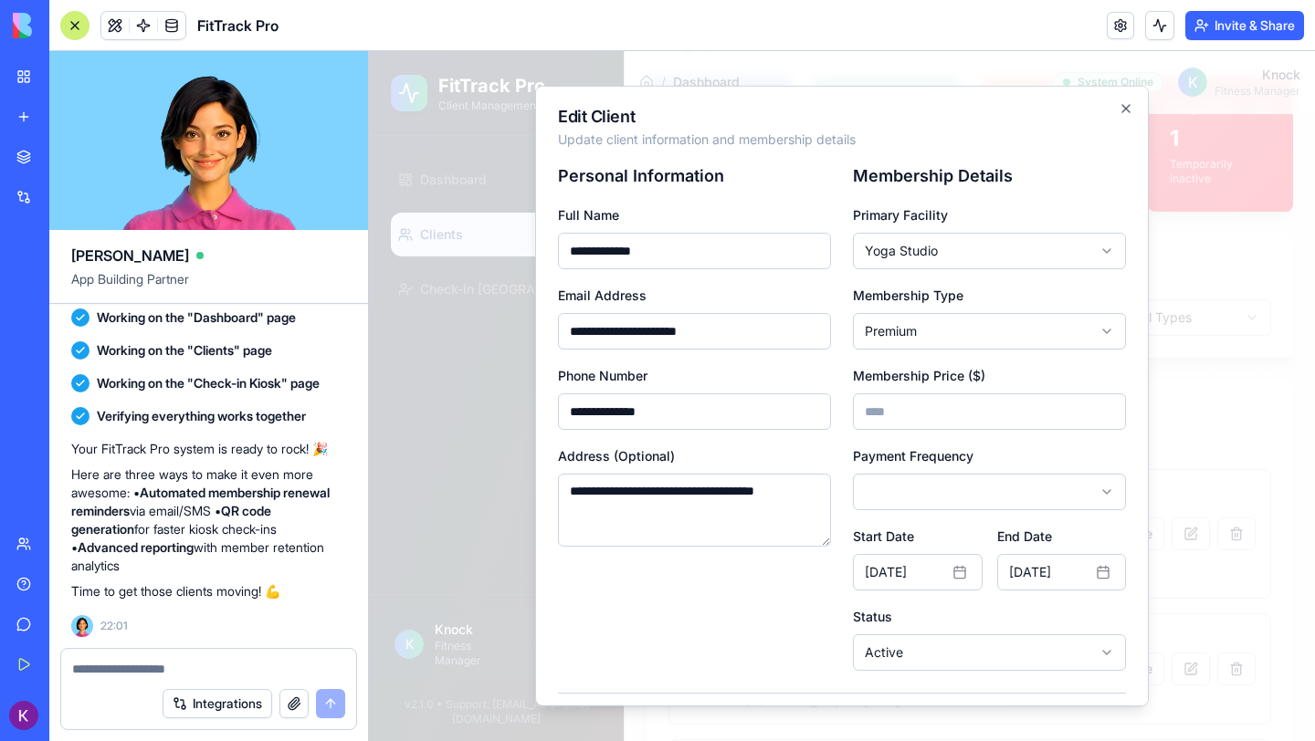
click at [877, 414] on input "*****" at bounding box center [989, 412] width 273 height 37
click at [823, 576] on div "**********" at bounding box center [694, 417] width 273 height 508
click at [876, 510] on div "**********" at bounding box center [989, 417] width 273 height 508
click at [877, 490] on body "FitTrack Pro Client Management System Dashboard Clients Check-in Kiosk K Knock …" at bounding box center [842, 531] width 946 height 1232
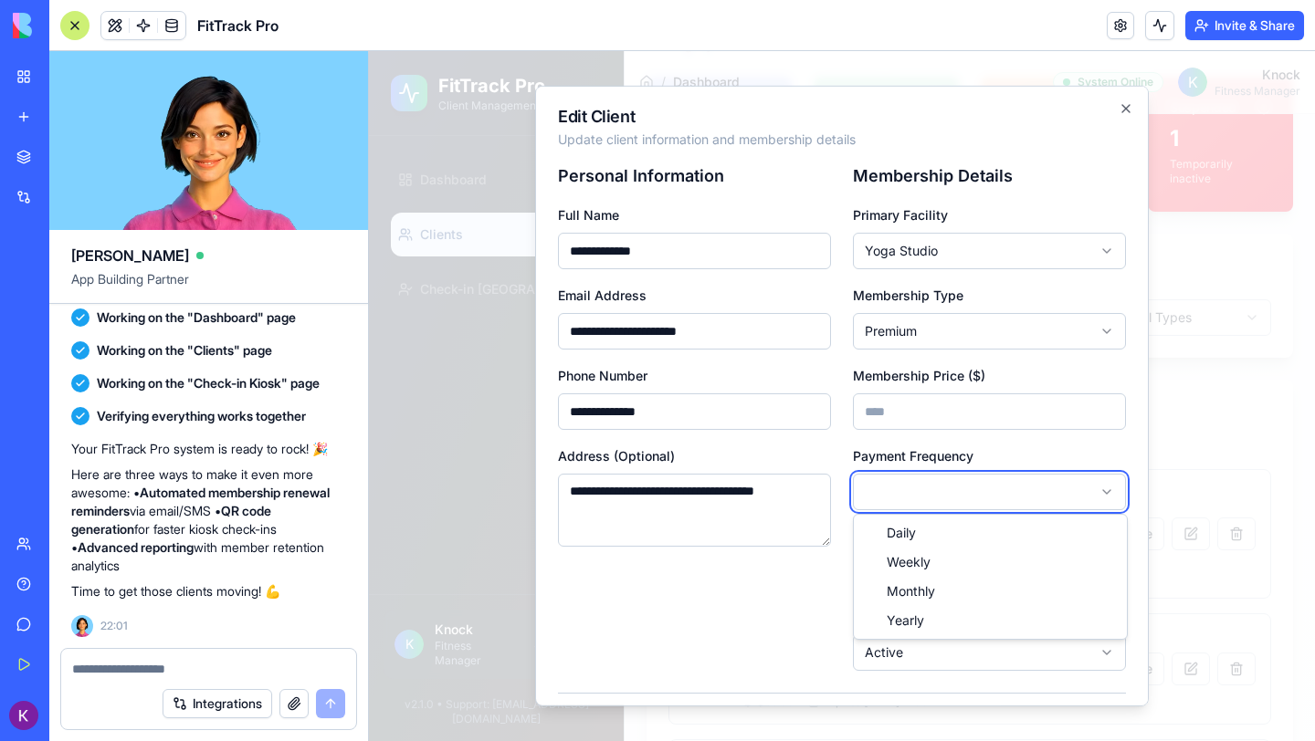
click at [794, 632] on body "FitTrack Pro Client Management System Dashboard Clients Check-in Kiosk K Knock …" at bounding box center [842, 531] width 946 height 1232
click at [869, 649] on body "FitTrack Pro Client Management System Dashboard Clients Check-in Kiosk K Knock …" at bounding box center [842, 531] width 946 height 1232
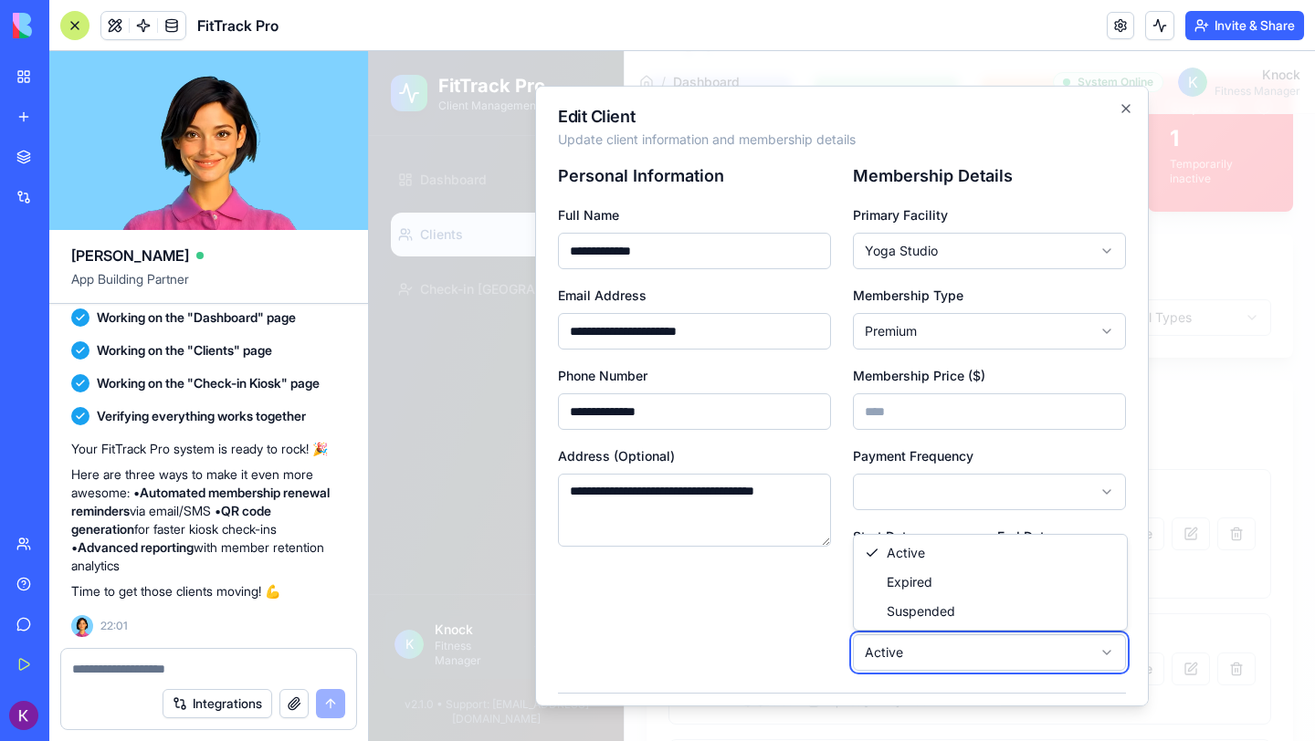
click at [788, 631] on body "FitTrack Pro Client Management System Dashboard Clients Check-in Kiosk K Knock …" at bounding box center [842, 531] width 946 height 1232
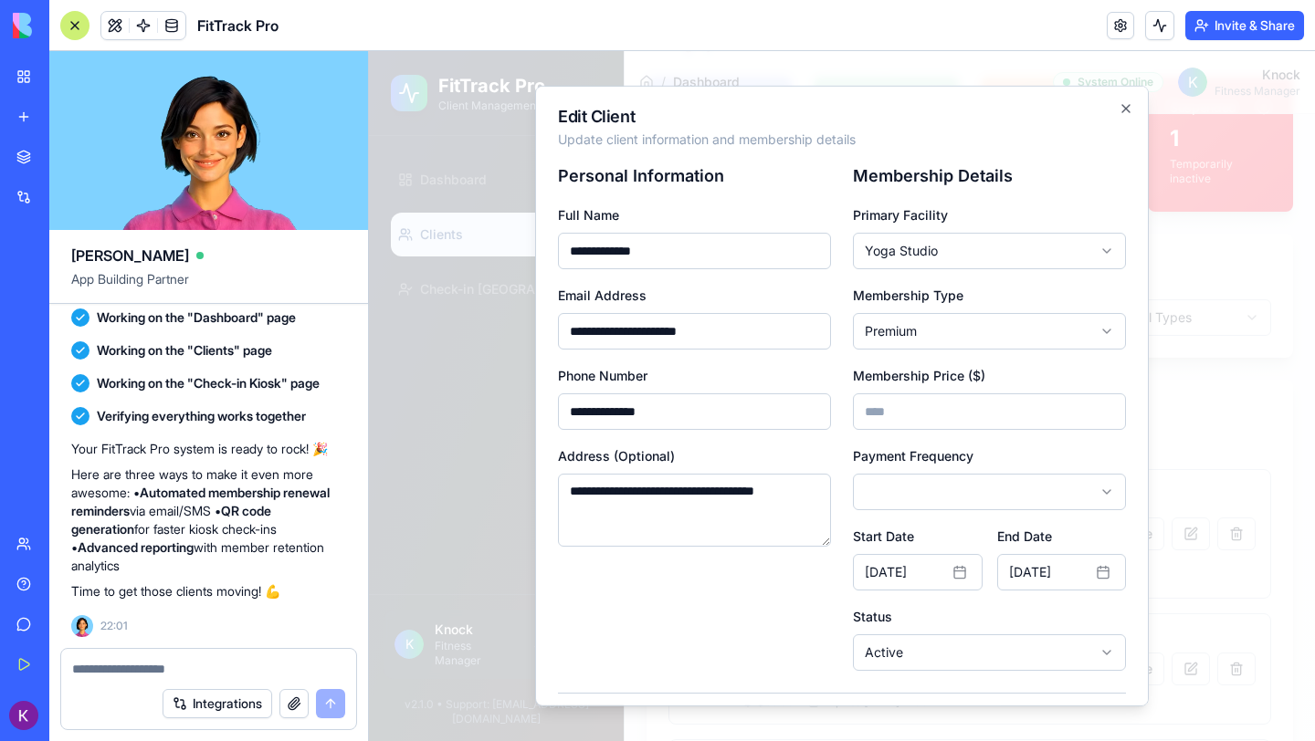
click at [1177, 470] on div at bounding box center [842, 396] width 946 height 690
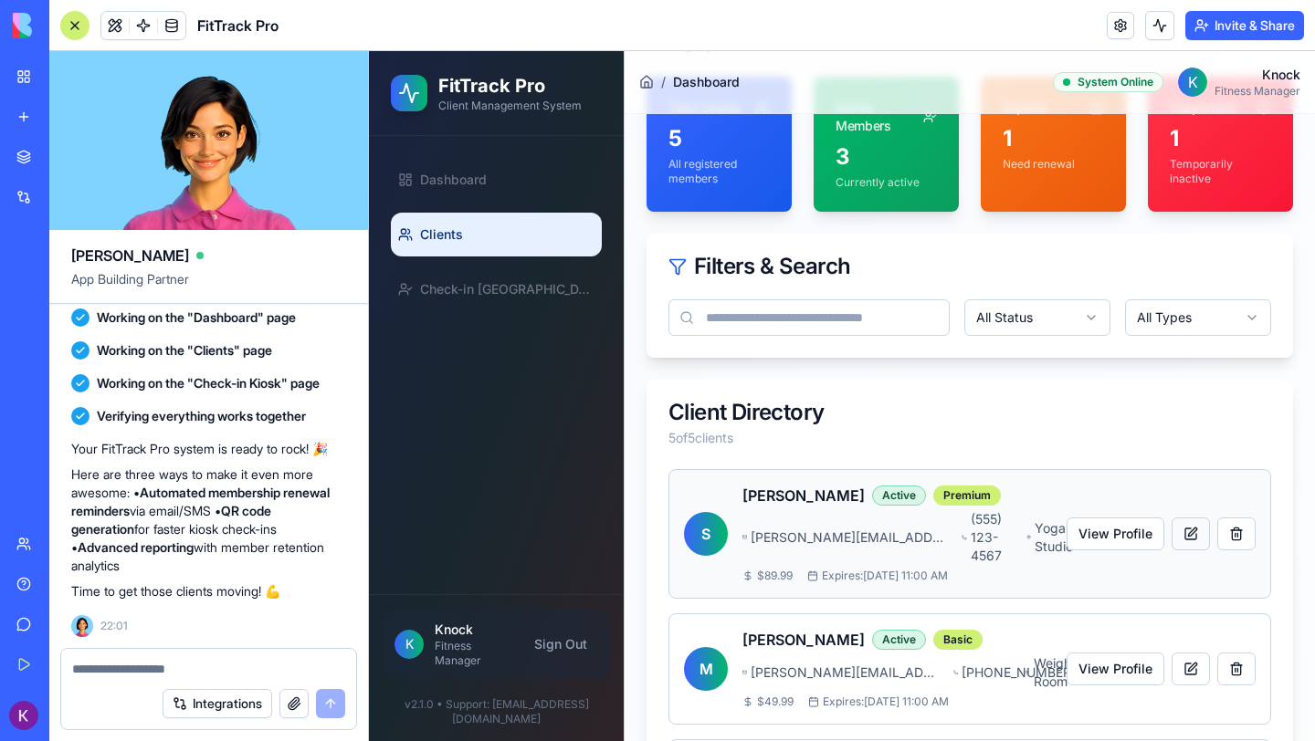
click at [1185, 530] on button at bounding box center [1191, 534] width 38 height 33
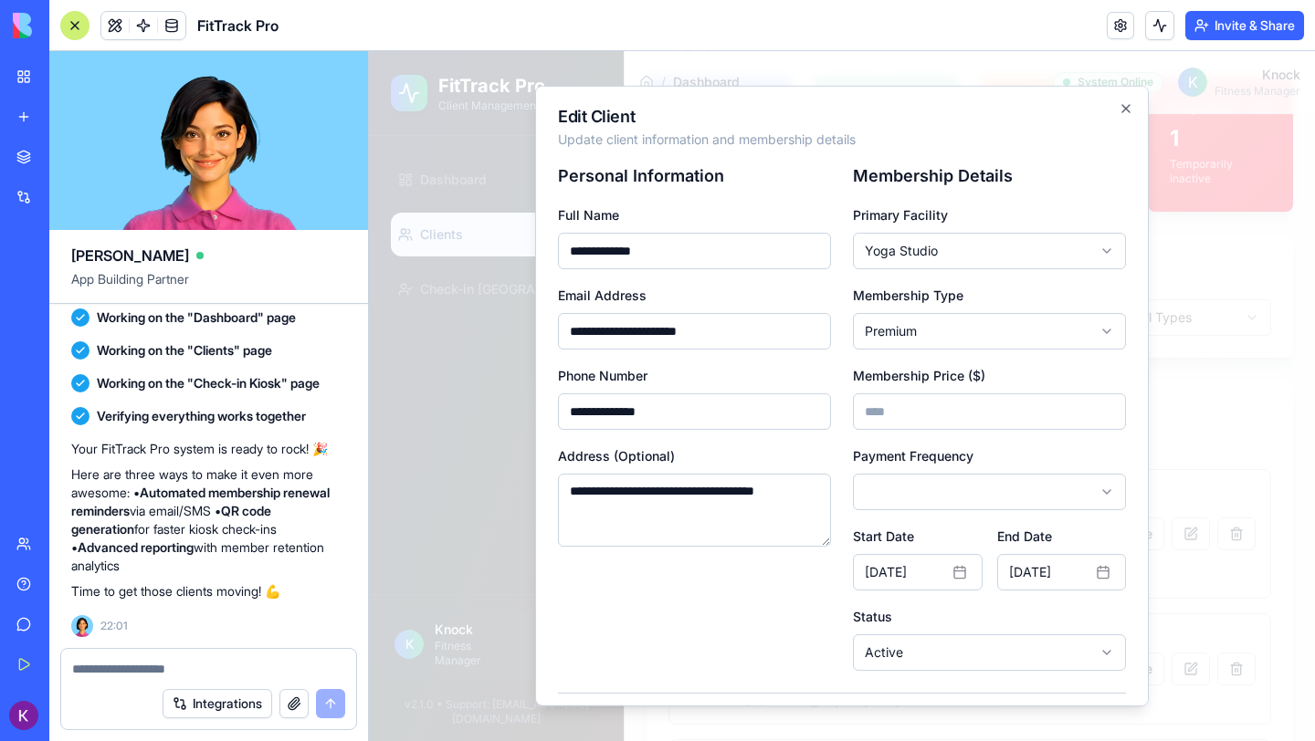
scroll to position [68, 0]
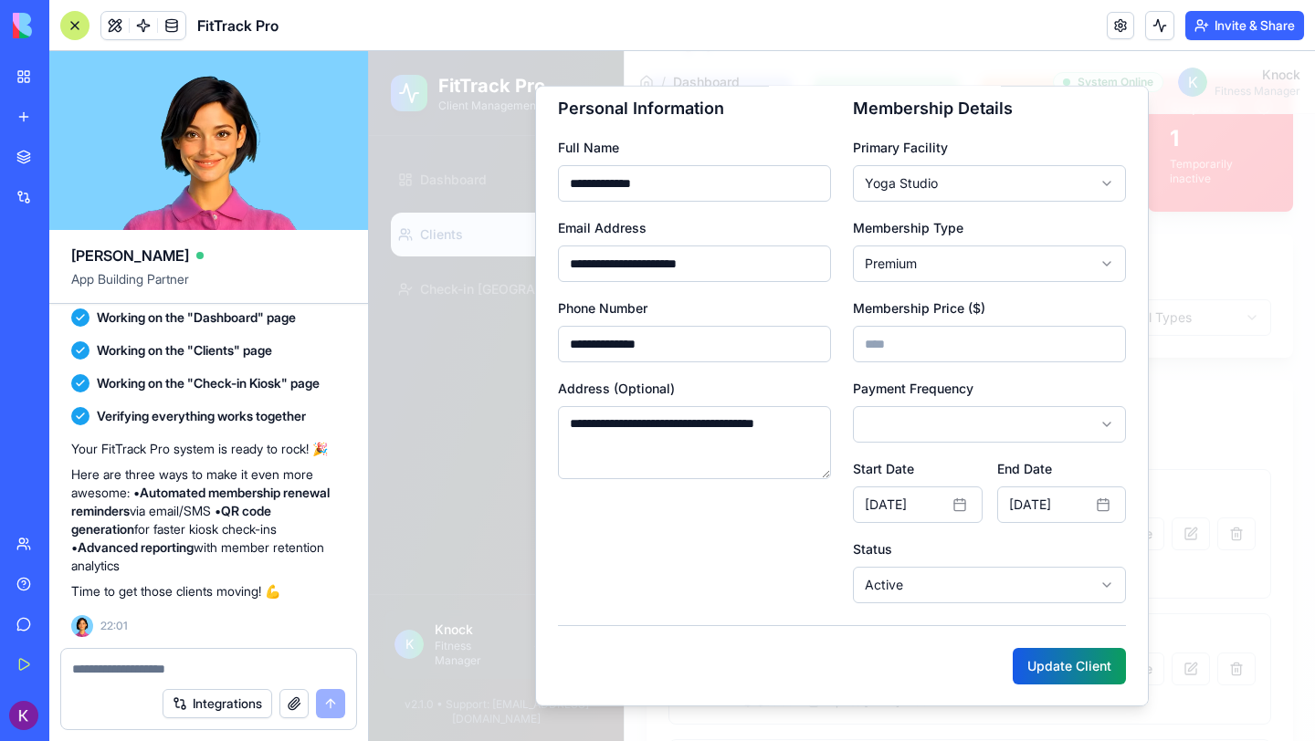
click at [1046, 599] on body "FitTrack Pro Client Management System Dashboard Clients Check-in Kiosk K Knock …" at bounding box center [842, 531] width 946 height 1232
click at [1176, 485] on div at bounding box center [842, 396] width 946 height 690
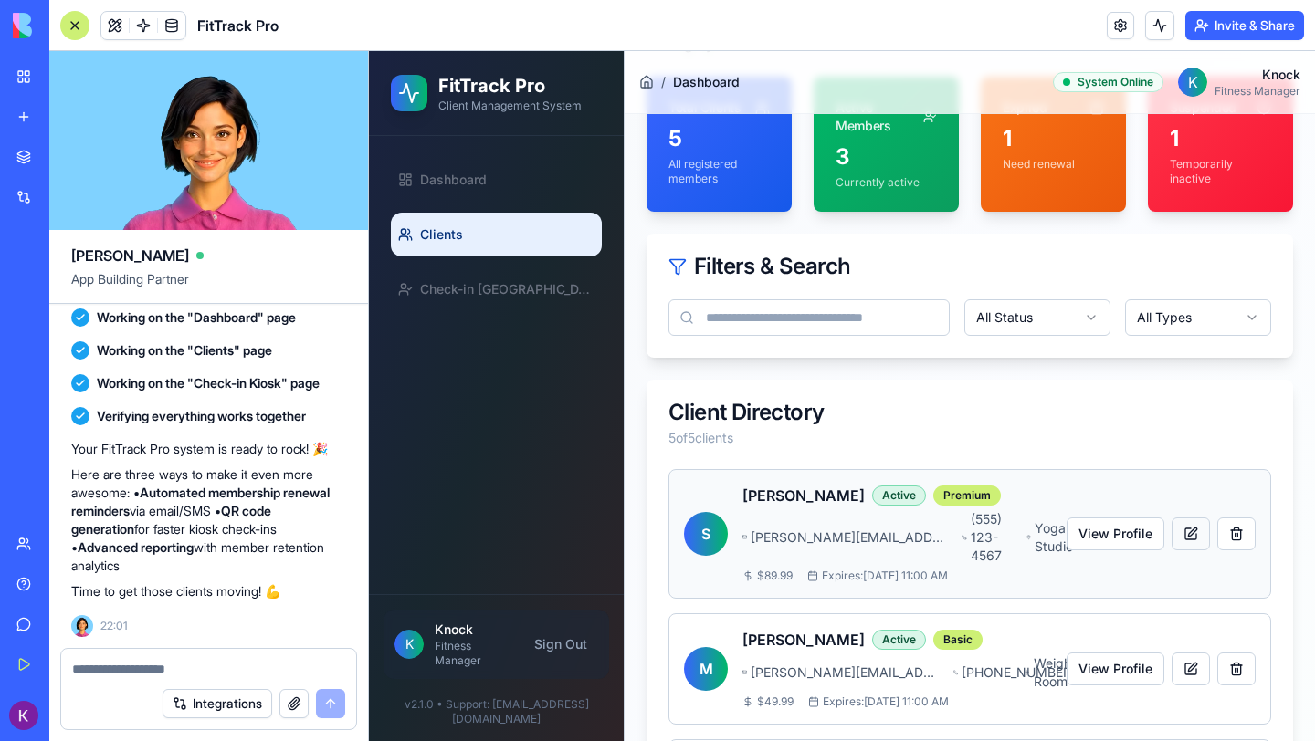
click at [1193, 527] on button at bounding box center [1191, 534] width 38 height 33
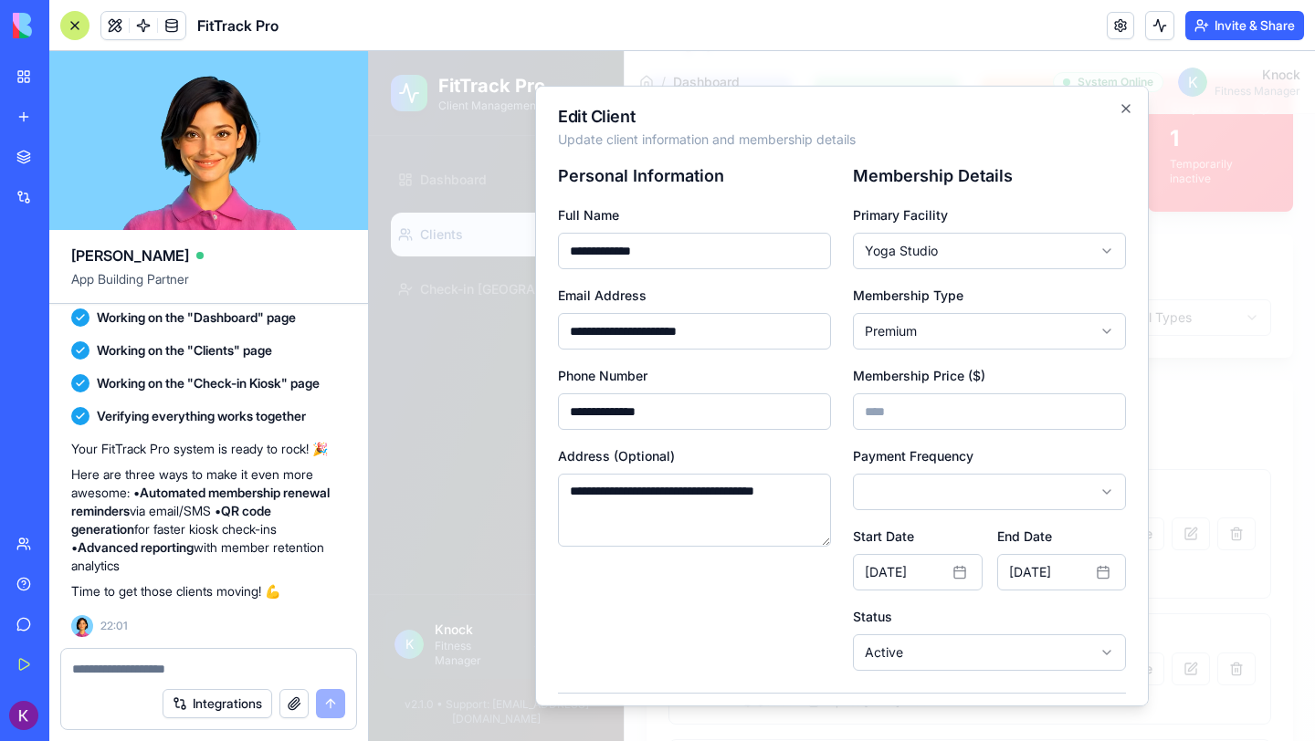
click at [999, 658] on body "FitTrack Pro Client Management System Dashboard Clients Check-in Kiosk K Knock …" at bounding box center [842, 531] width 946 height 1232
select select "*******"
click at [1164, 630] on div at bounding box center [842, 396] width 946 height 690
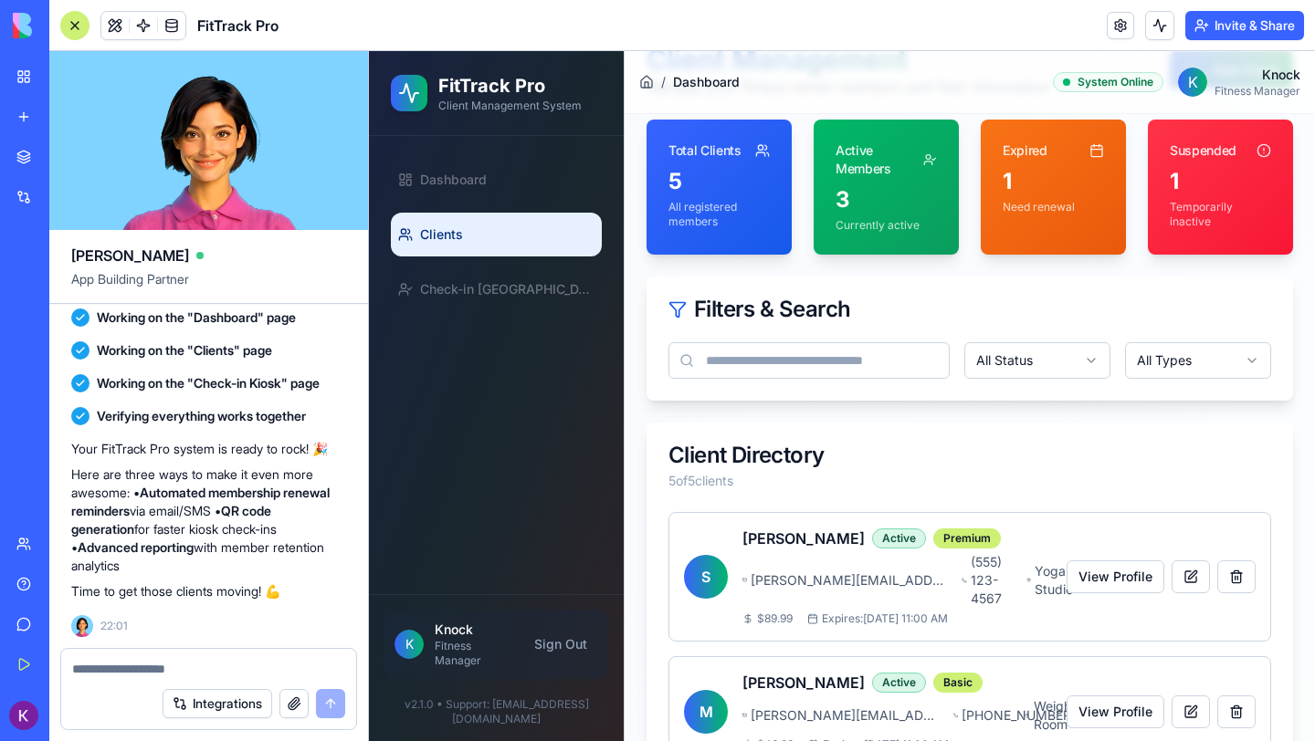
scroll to position [0, 0]
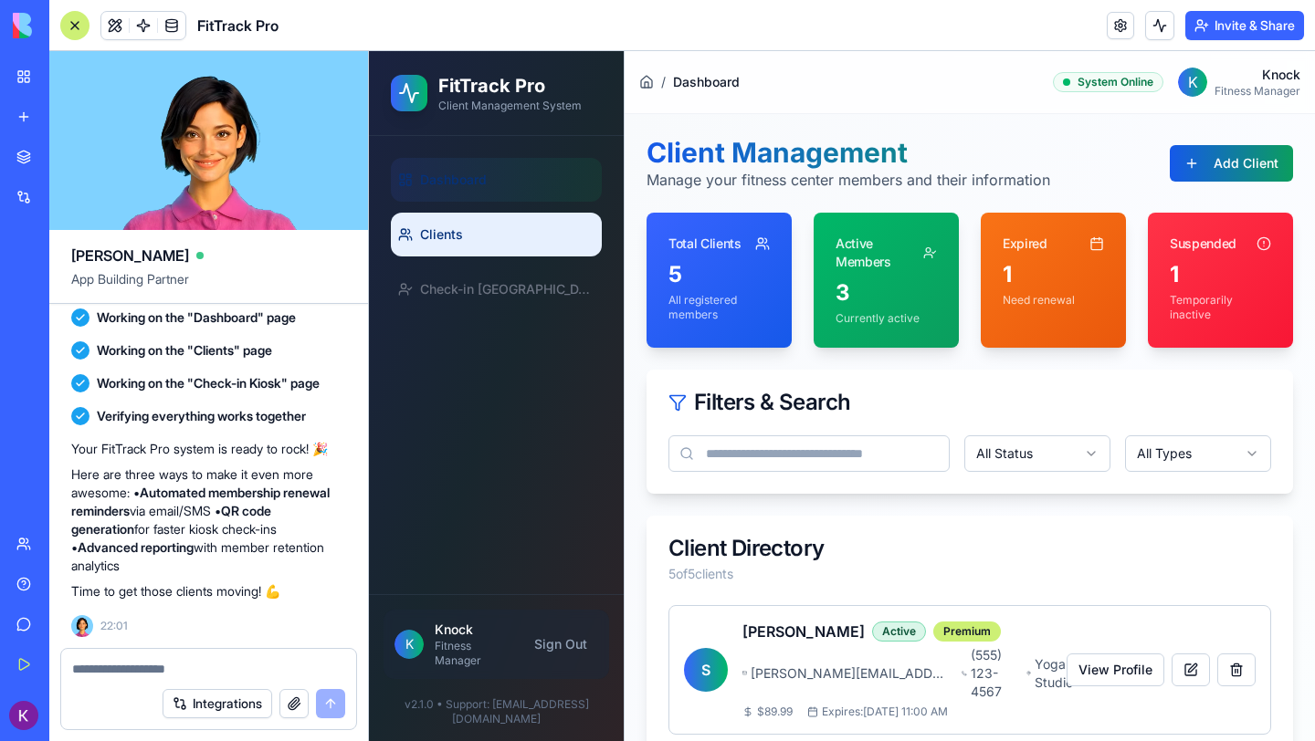
click at [447, 171] on span "Dashboard" at bounding box center [453, 180] width 67 height 18
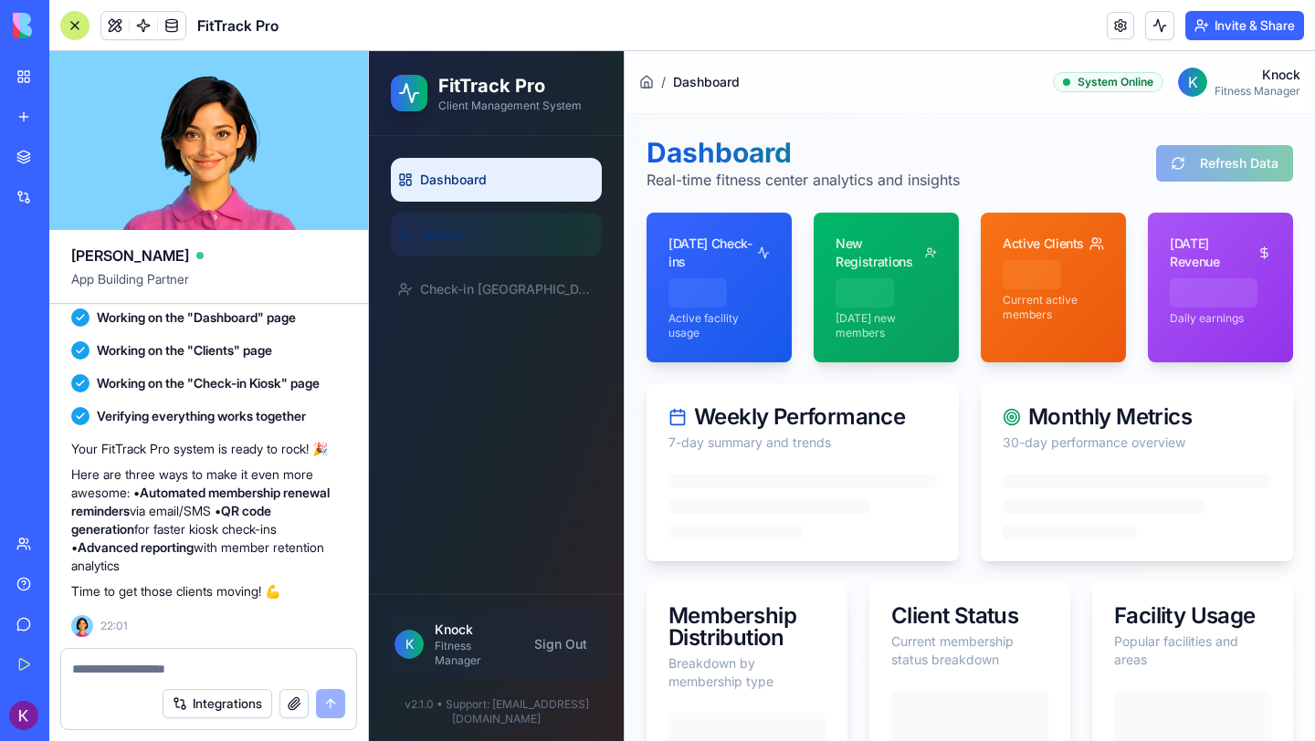
click at [525, 247] on link "Clients" at bounding box center [496, 235] width 211 height 44
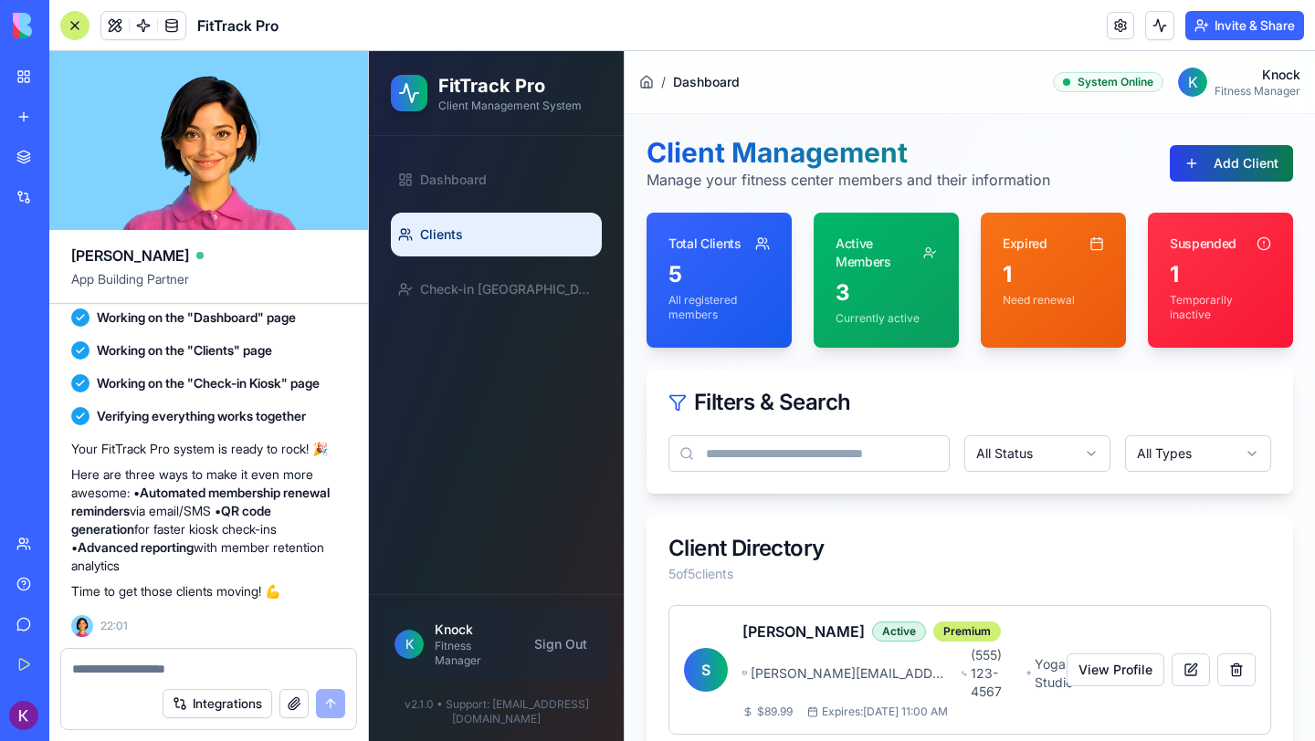
click at [1214, 163] on button "Add Client" at bounding box center [1231, 163] width 123 height 37
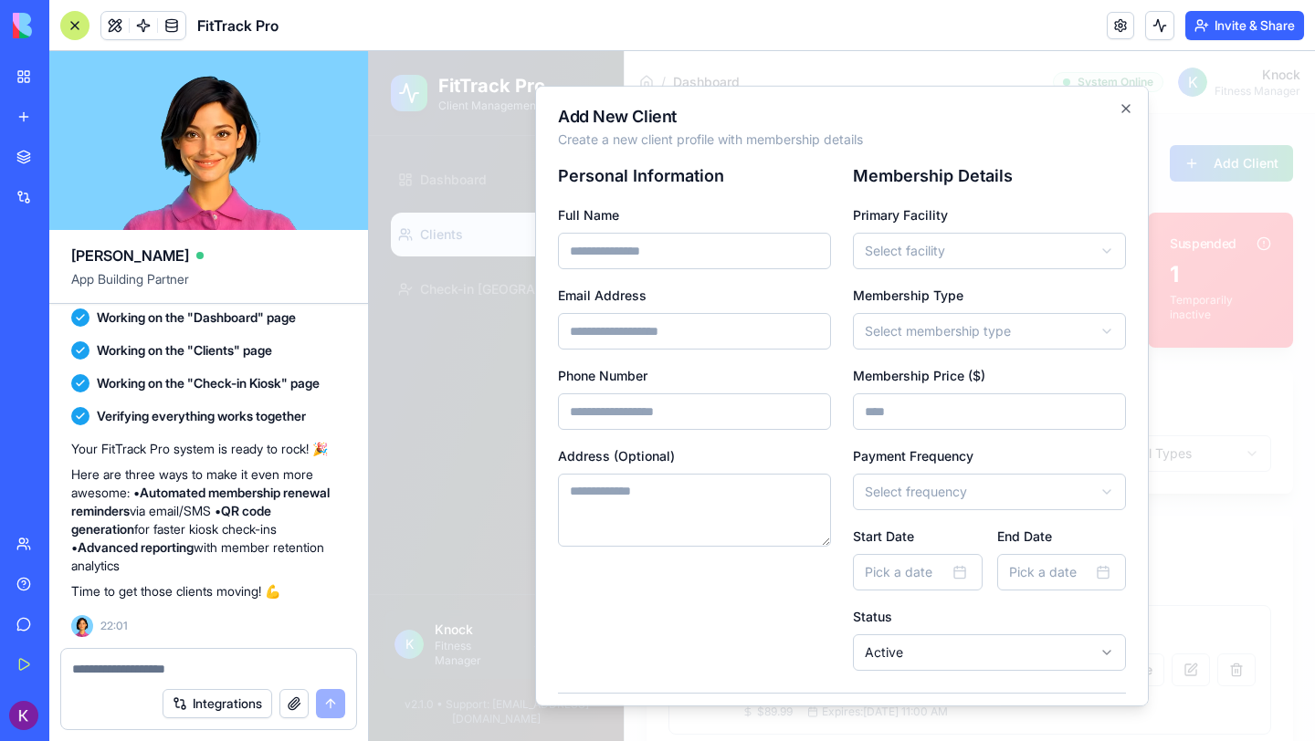
click at [979, 255] on body "FitTrack Pro Client Management System Dashboard Clients Check-in Kiosk K Knock …" at bounding box center [842, 667] width 946 height 1232
click at [1026, 165] on body "FitTrack Pro Client Management System Dashboard Clients Check-in Kiosk K Knock …" at bounding box center [842, 667] width 946 height 1232
click at [1133, 101] on div "**********" at bounding box center [842, 396] width 614 height 621
click at [1122, 106] on icon "button" at bounding box center [1126, 108] width 15 height 15
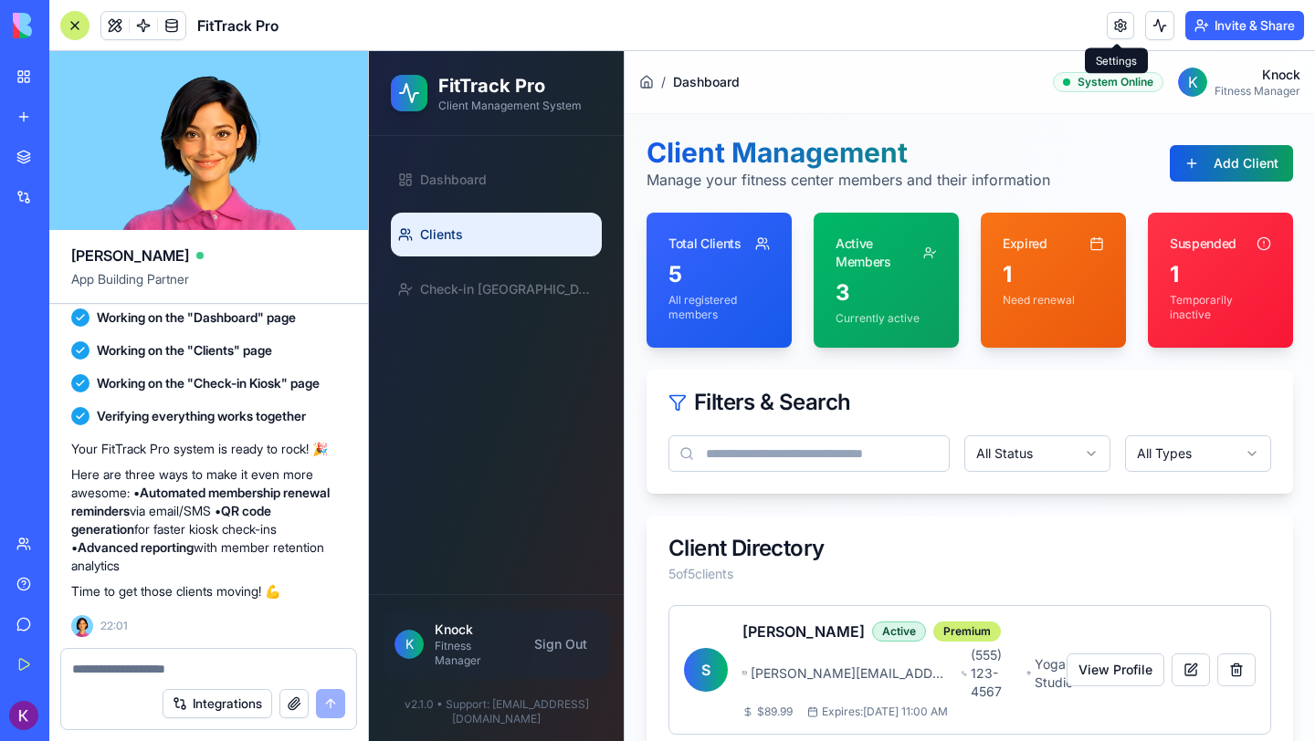
click at [1115, 34] on link at bounding box center [1120, 25] width 27 height 27
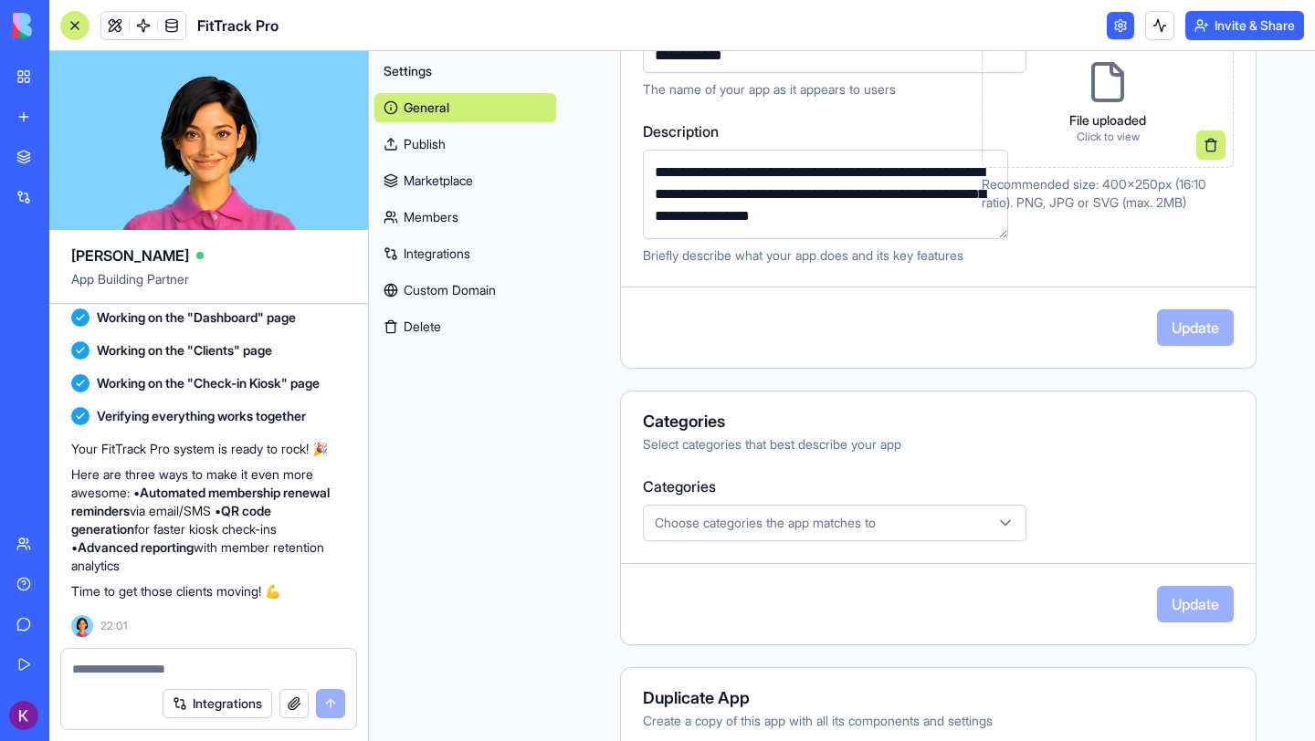
scroll to position [392, 0]
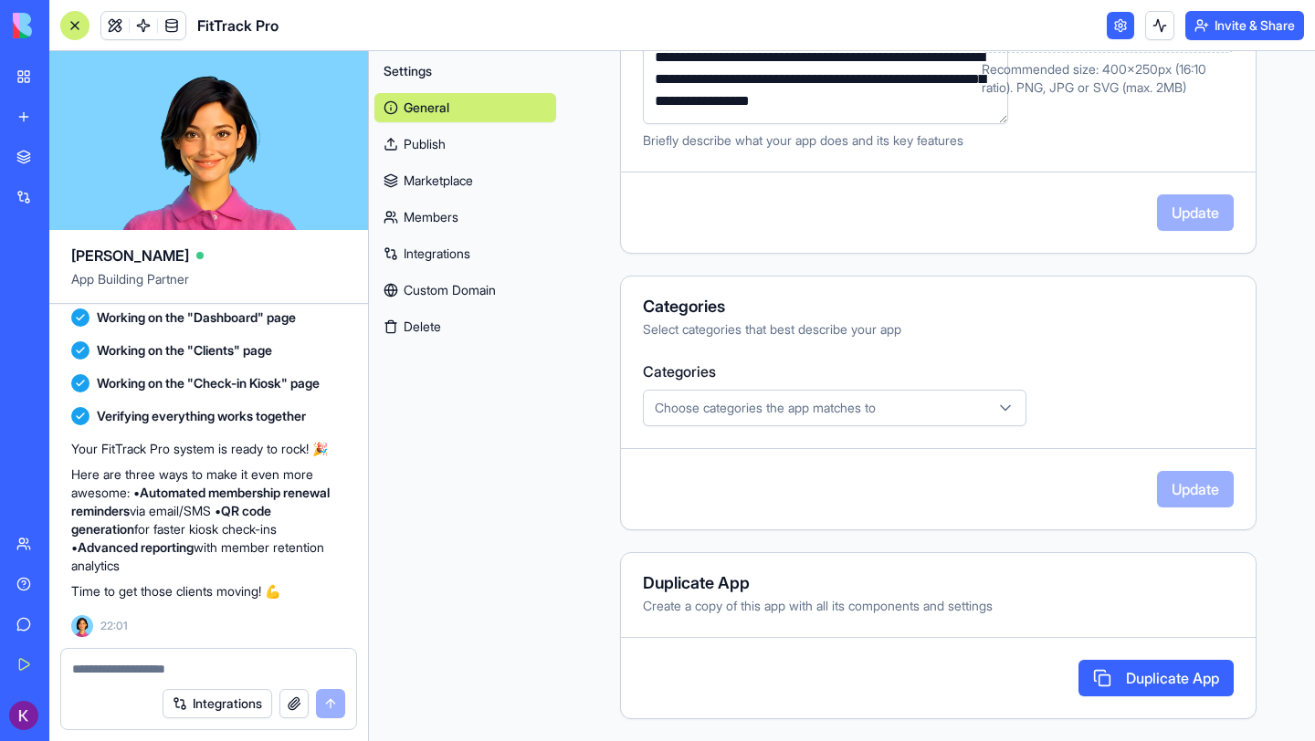
click at [890, 406] on div "Choose categories the app matches to" at bounding box center [834, 408] width 374 height 18
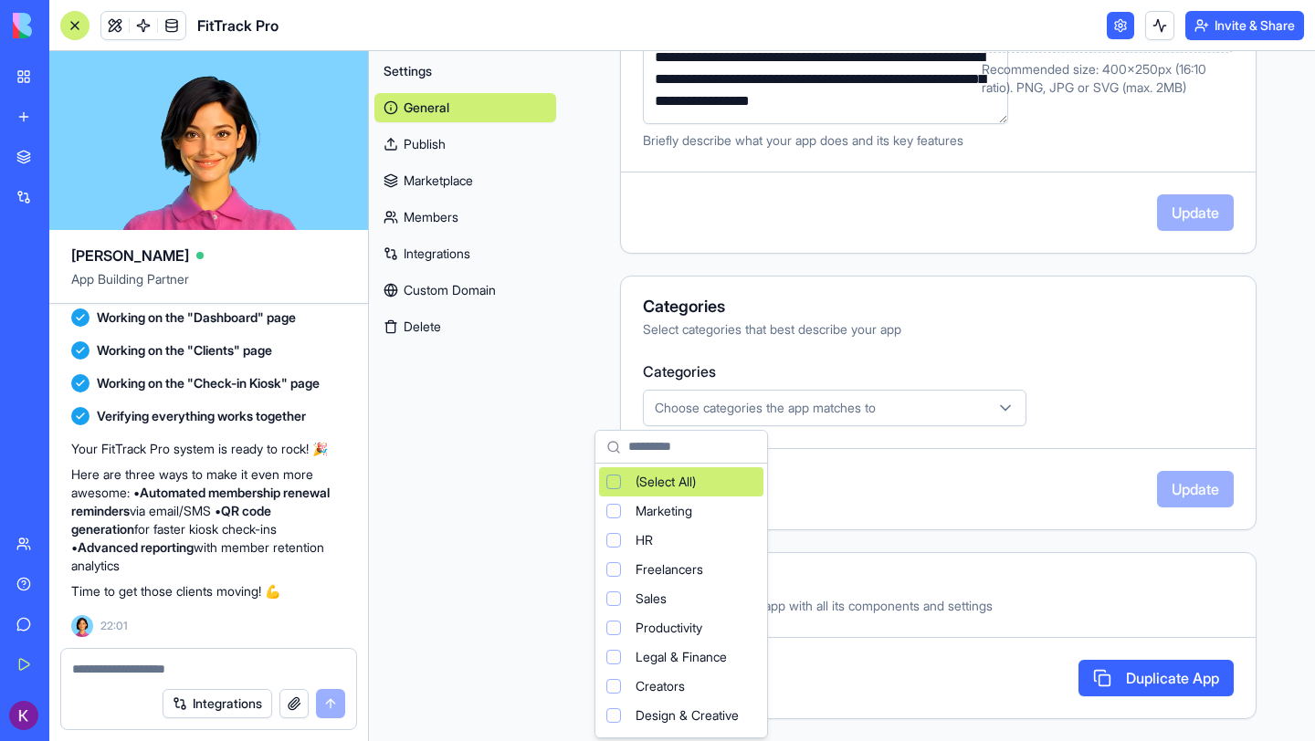
click at [1001, 406] on icon "button" at bounding box center [1005, 408] width 9 height 5
click at [946, 475] on html "BETA My Workspace New app Marketplace Integrations Recent New App AI Logo Gener…" at bounding box center [657, 370] width 1315 height 741
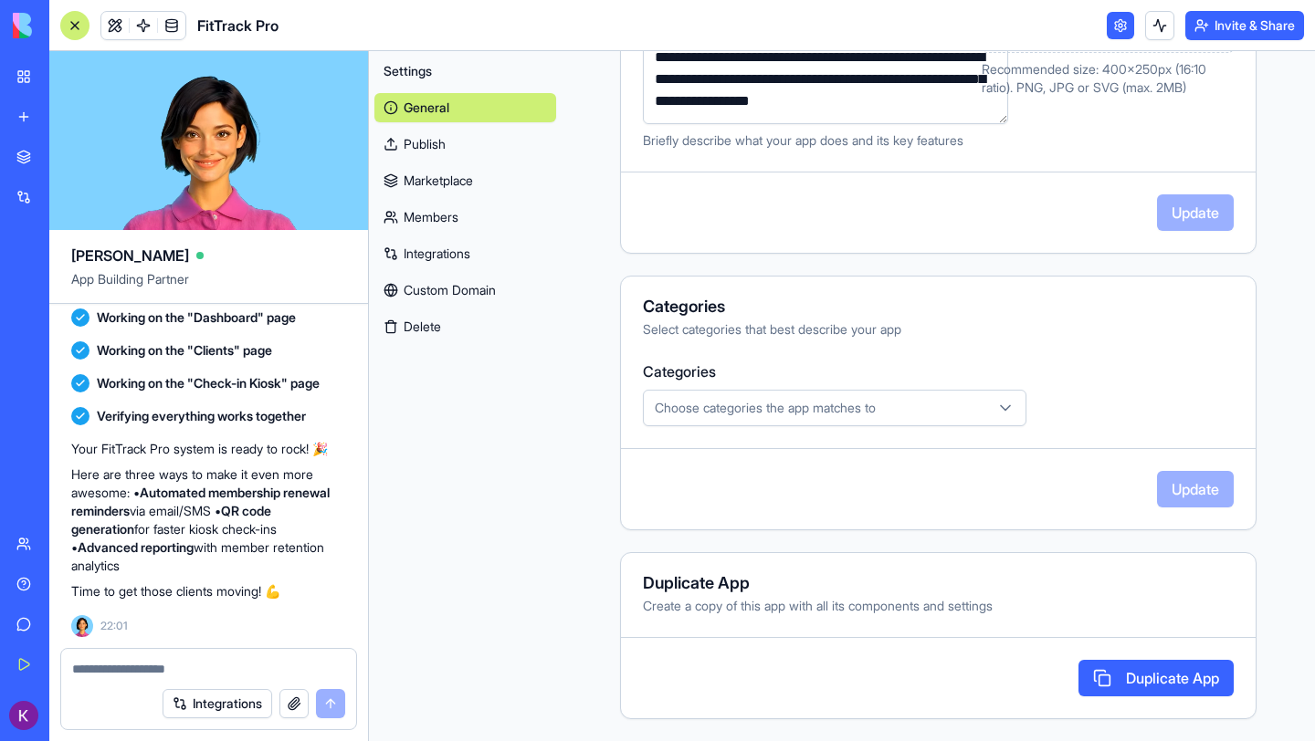
click at [1208, 19] on button "Invite & Share" at bounding box center [1244, 25] width 119 height 29
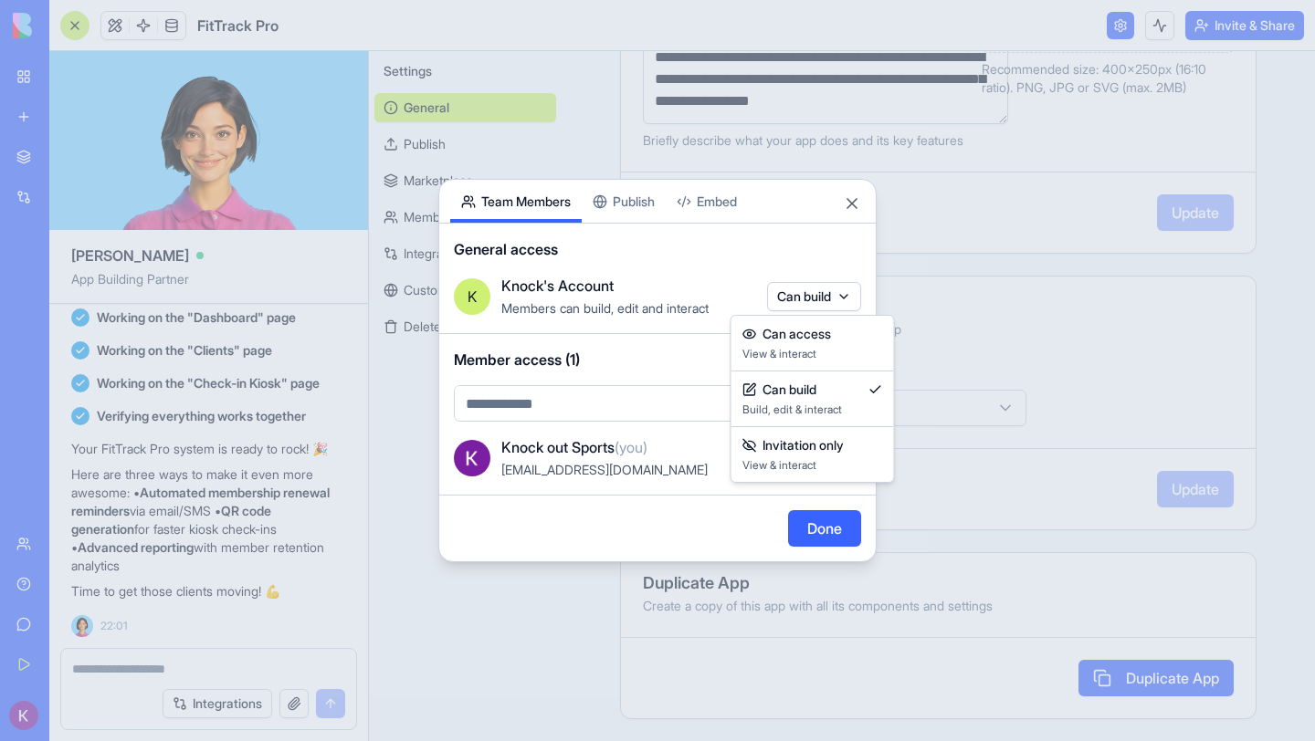
click at [778, 299] on body "BETA My Workspace New app Marketplace Integrations Recent New App AI Logo Gener…" at bounding box center [657, 370] width 1315 height 741
click at [730, 281] on body "BETA My Workspace New app Marketplace Integrations Recent New App AI Logo Gener…" at bounding box center [657, 370] width 1315 height 741
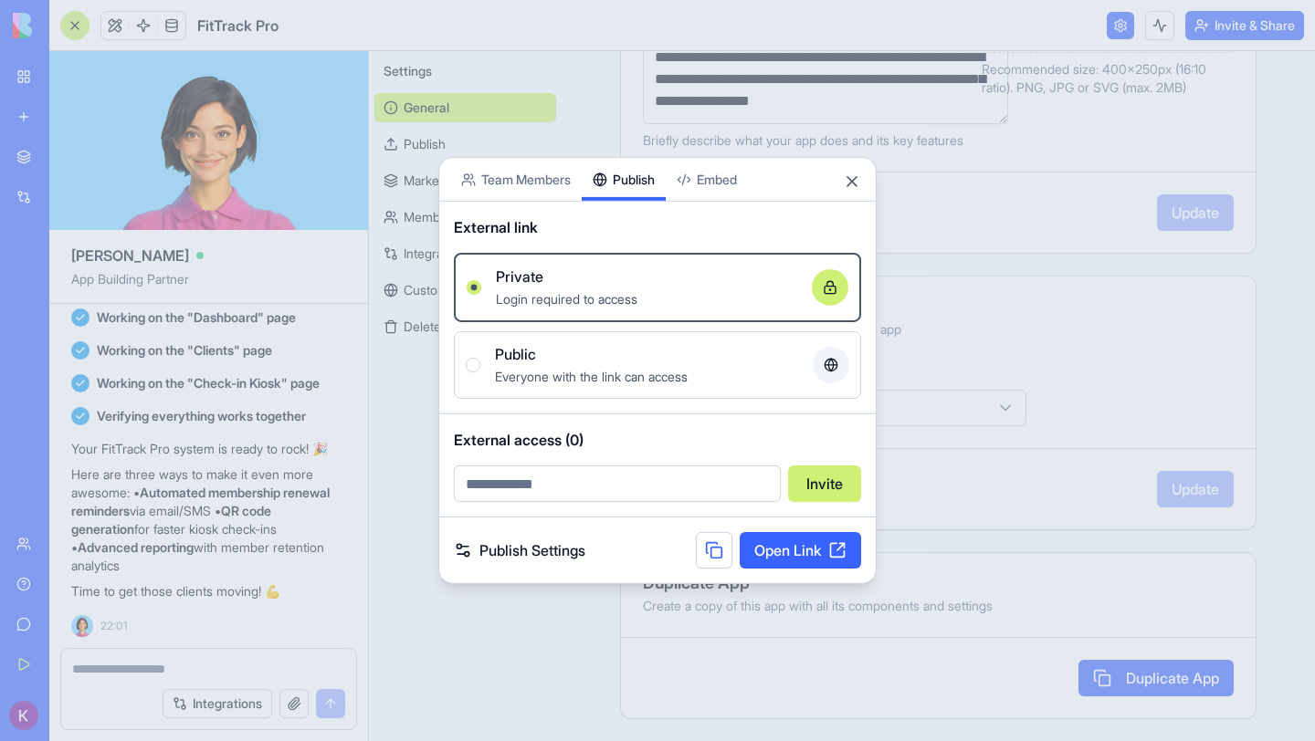
click at [633, 202] on div "Share App Team Members Publish Embed External link Private Login required to ac…" at bounding box center [657, 370] width 438 height 427
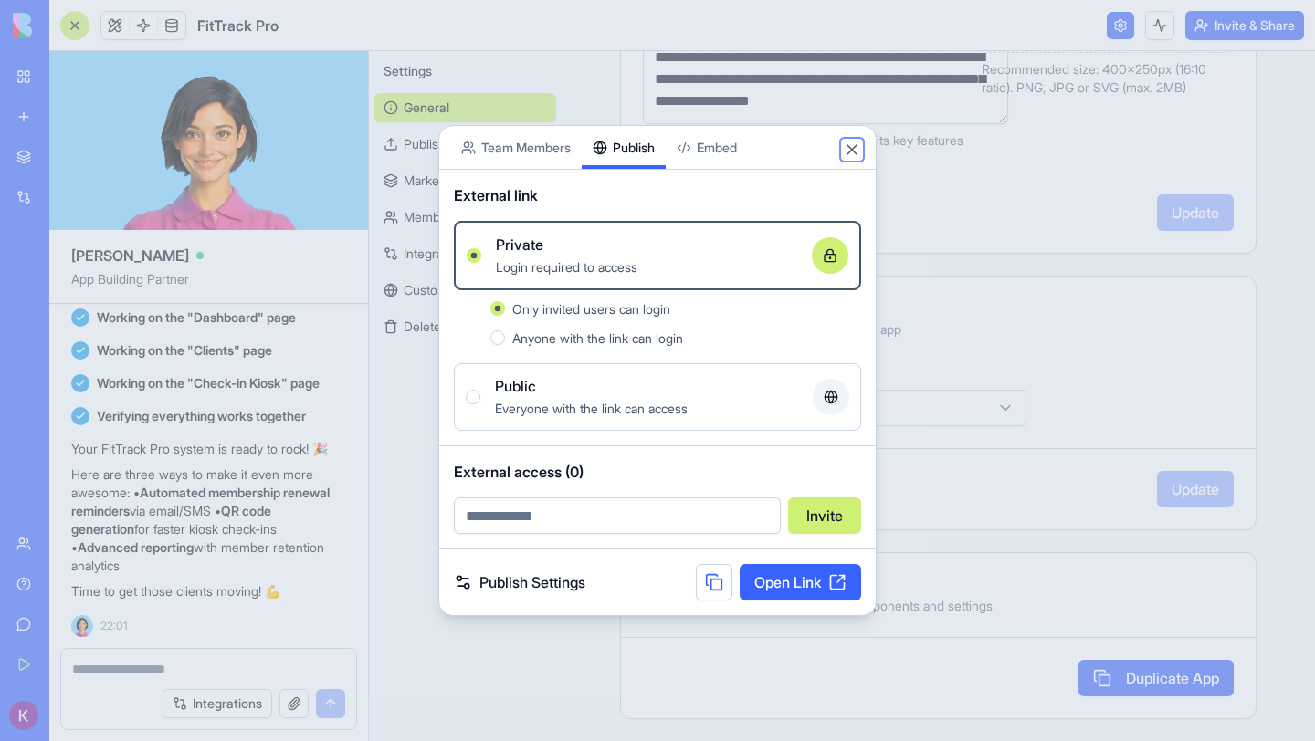
click at [854, 151] on button "Close" at bounding box center [852, 150] width 18 height 18
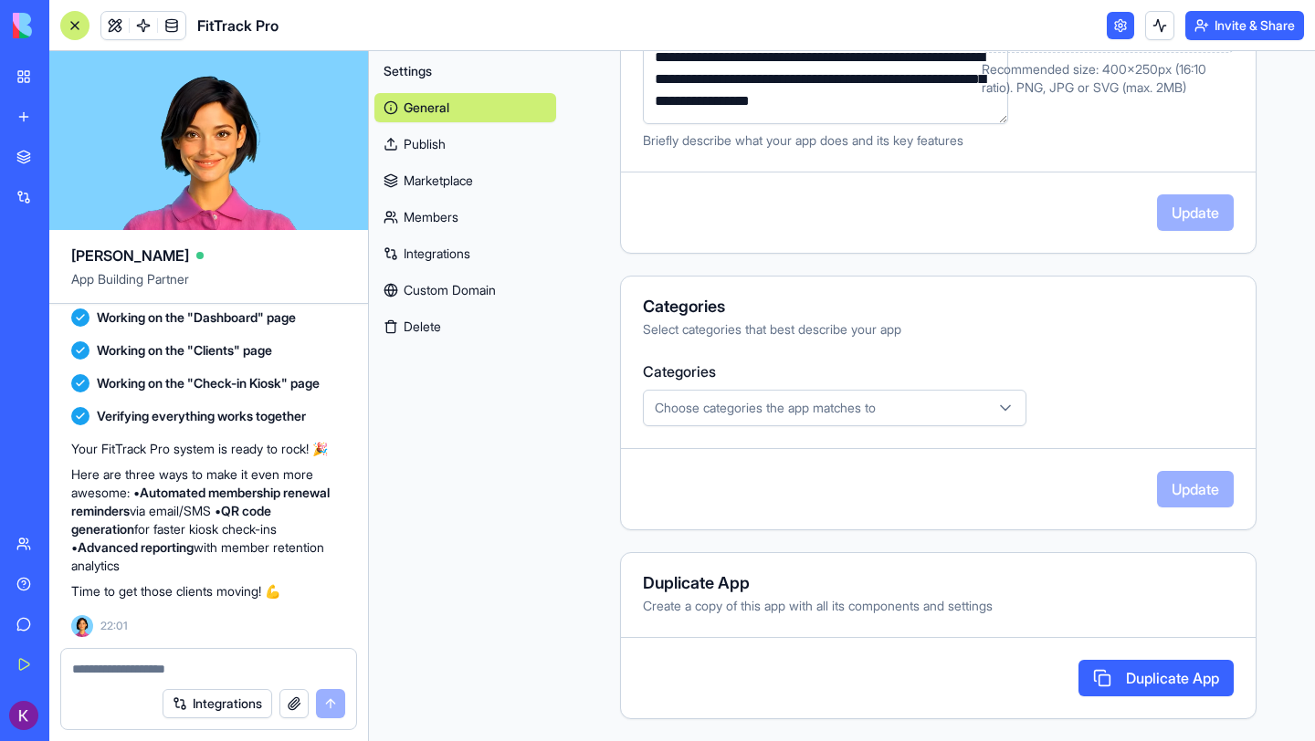
click at [482, 553] on div "Settings General Publish Marketplace Members Integrations Custom Domain Delete" at bounding box center [465, 396] width 193 height 690
click at [438, 295] on link "Custom Domain" at bounding box center [465, 290] width 182 height 29
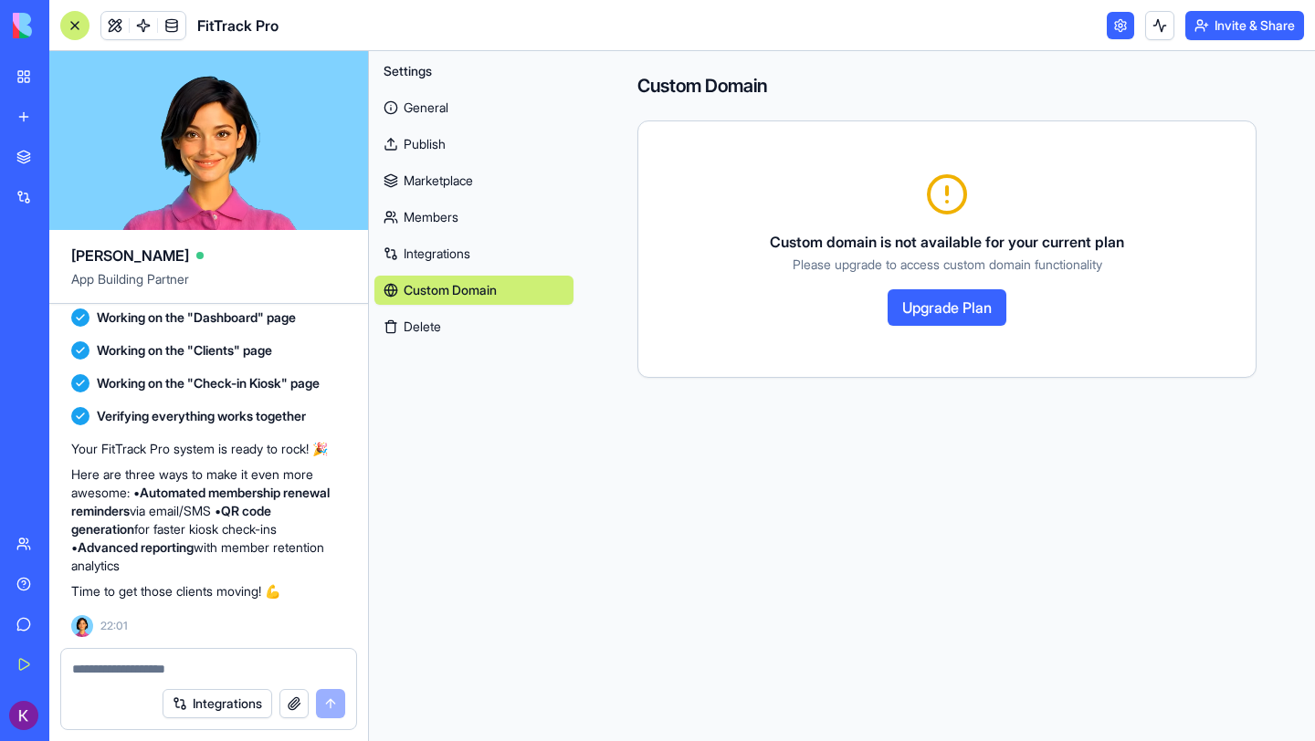
click at [399, 104] on link "General" at bounding box center [473, 107] width 199 height 29
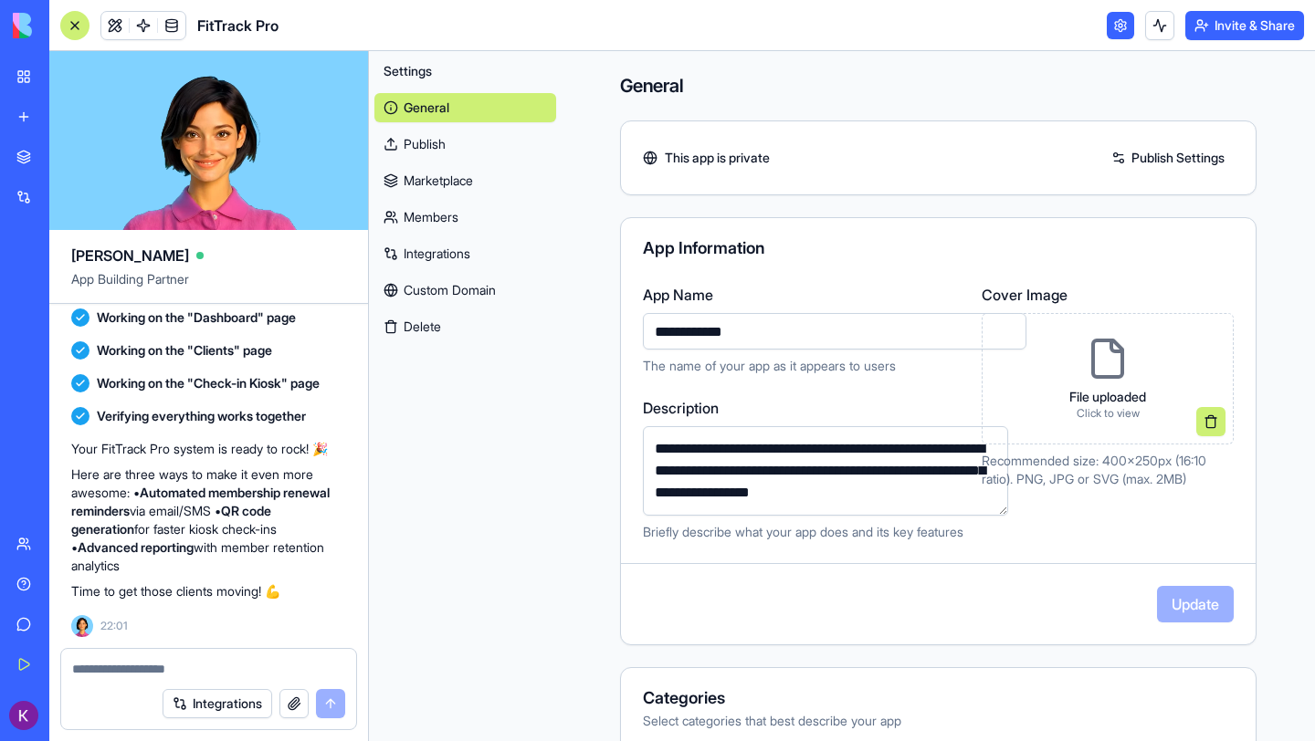
click at [467, 466] on div "Settings General Publish Marketplace Members Integrations Custom Domain Delete" at bounding box center [465, 396] width 193 height 690
click at [1107, 18] on link at bounding box center [1120, 25] width 27 height 27
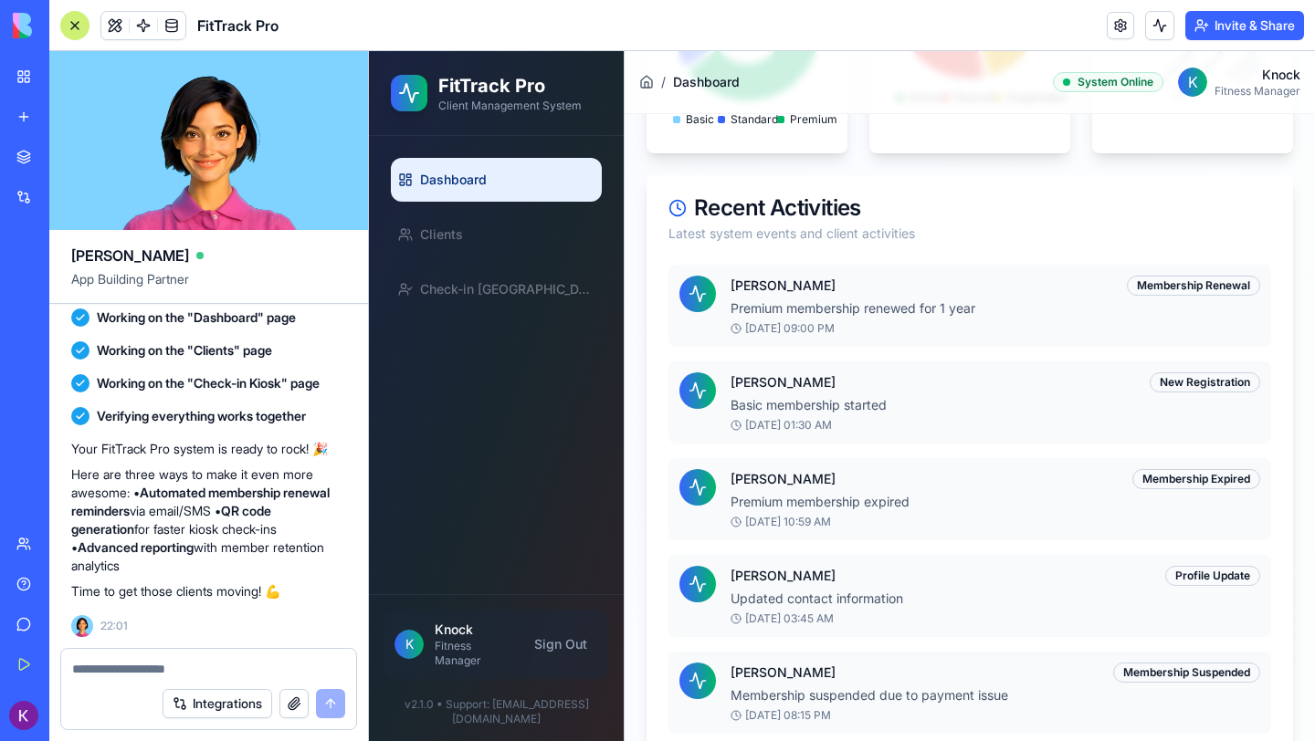
scroll to position [887, 0]
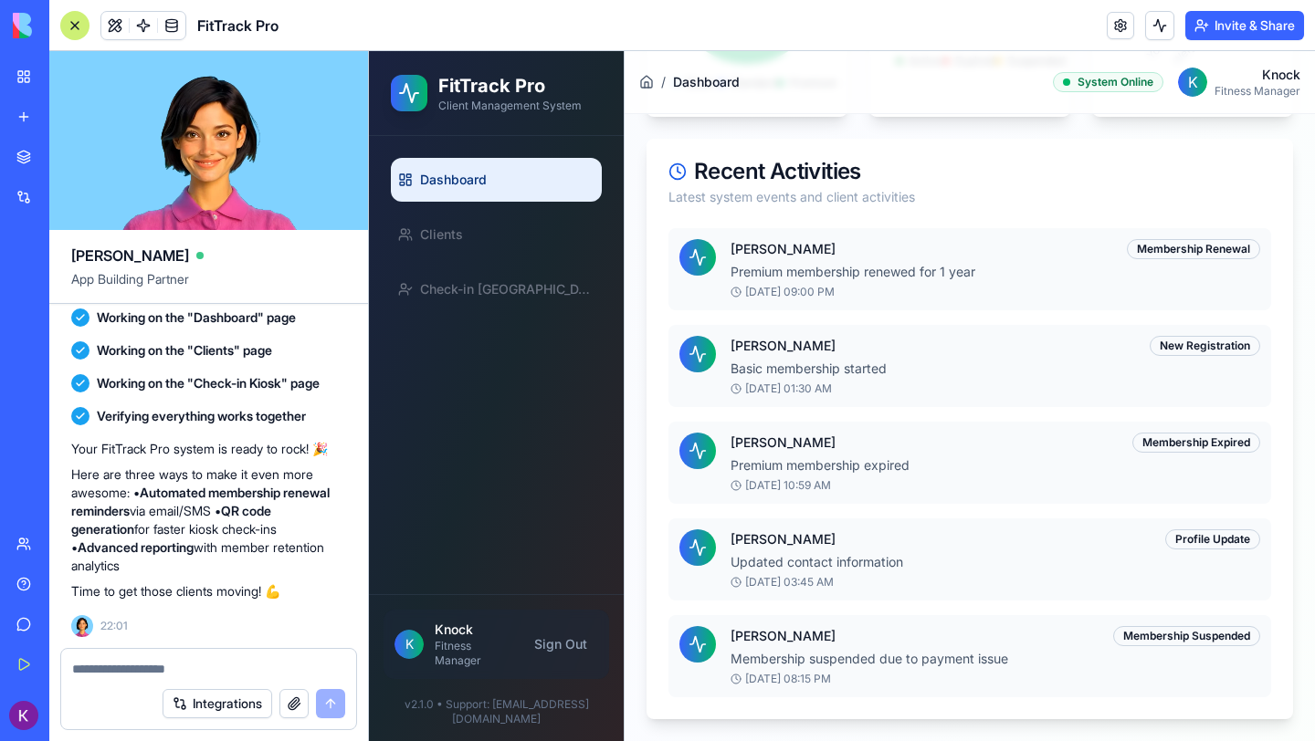
click at [452, 639] on p "Knock" at bounding box center [474, 630] width 78 height 18
click at [452, 679] on div "K Knock Fitness Manager Sign Out" at bounding box center [497, 644] width 226 height 69
click at [268, 681] on div "Integrations" at bounding box center [208, 703] width 295 height 51
click at [268, 672] on textarea at bounding box center [208, 669] width 273 height 18
click at [182, 664] on textarea at bounding box center [208, 669] width 273 height 18
